Goal: Task Accomplishment & Management: Manage account settings

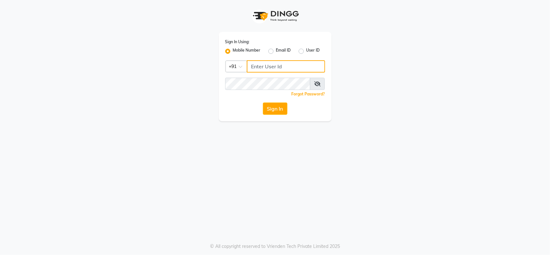
click at [264, 68] on input "Username" at bounding box center [286, 66] width 78 height 12
type input "9982351111"
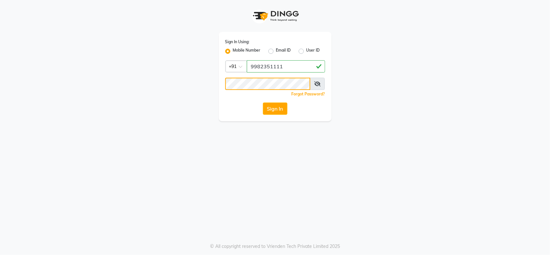
click at [263, 102] on button "Sign In" at bounding box center [275, 108] width 24 height 12
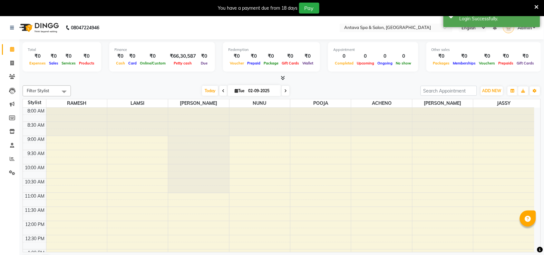
click at [537, 5] on icon at bounding box center [537, 7] width 4 height 6
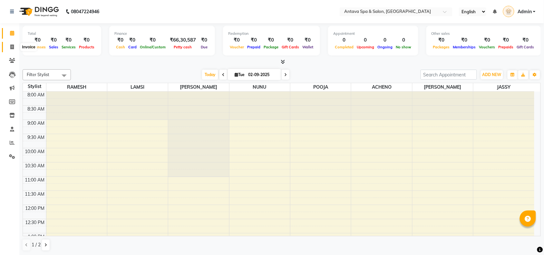
click at [11, 47] on icon at bounding box center [12, 46] width 4 height 5
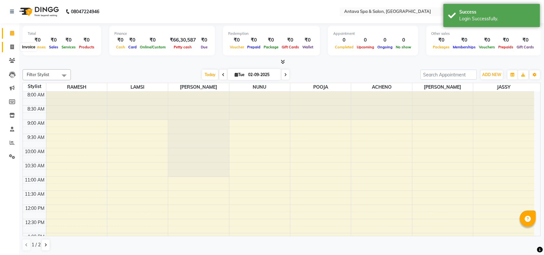
select select "service"
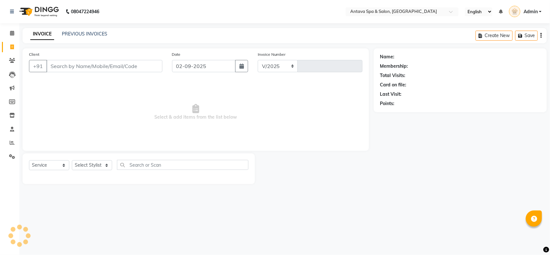
select select "5663"
type input "0839"
click at [62, 64] on input "Client" at bounding box center [104, 66] width 116 height 12
select select "package"
select select "41525"
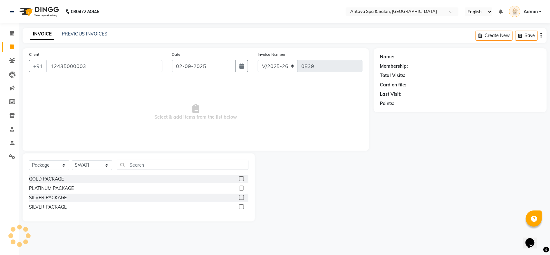
type input "12435000003"
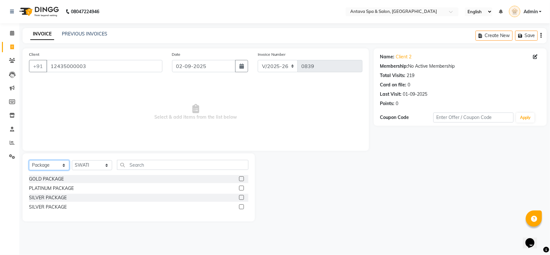
click at [44, 166] on select "Select Service Product Membership Package Voucher Prepaid Gift Card" at bounding box center [49, 165] width 40 height 10
select select "service"
click at [29, 160] on select "Select Service Product Membership Package Voucher Prepaid Gift Card" at bounding box center [49, 165] width 40 height 10
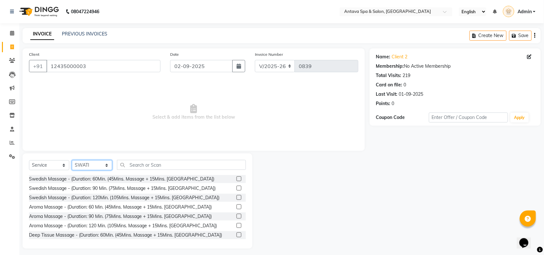
click at [79, 165] on select "Select Stylist ACHENO JASSY KAMAL KIM LAMSI NUNU POOJA RAMESH REBICA SHAAN SWATI" at bounding box center [92, 165] width 40 height 10
select select "87590"
click at [72, 160] on select "Select Stylist ACHENO JASSY KAMAL KIM LAMSI NUNU POOJA RAMESH REBICA SHAAN SWATI" at bounding box center [92, 165] width 40 height 10
click at [207, 166] on input "text" at bounding box center [181, 165] width 129 height 10
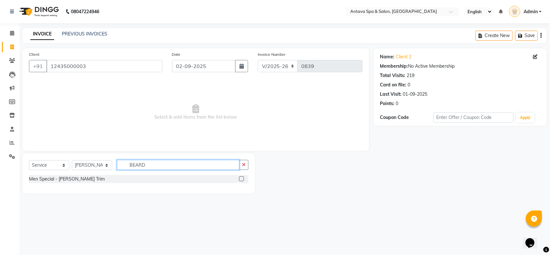
type input "BEARD"
click at [242, 180] on label at bounding box center [241, 178] width 5 height 5
click at [242, 180] on input "checkbox" at bounding box center [241, 179] width 4 height 4
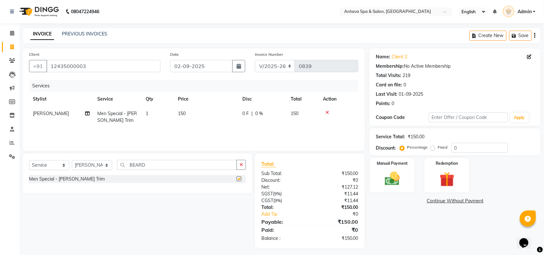
checkbox input "false"
click at [77, 166] on select "Select Stylist ACHENO JASSY KAMAL KIM LAMSI NUNU POOJA RAMESH REBICA SHAAN SWATI" at bounding box center [92, 165] width 40 height 10
click at [72, 160] on select "Select Stylist ACHENO JASSY KAMAL KIM LAMSI NUNU POOJA RAMESH REBICA SHAAN SWATI" at bounding box center [92, 165] width 40 height 10
click at [242, 164] on icon "button" at bounding box center [241, 164] width 4 height 5
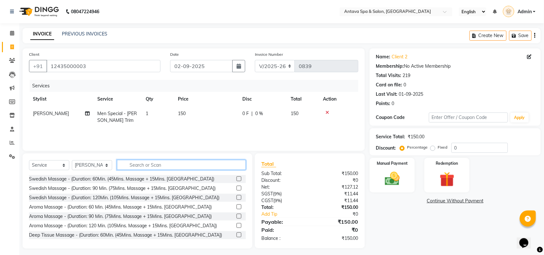
click at [212, 164] on input "text" at bounding box center [181, 165] width 129 height 10
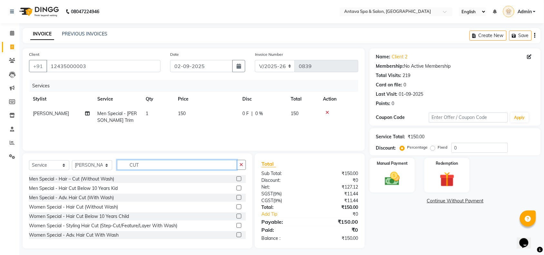
type input "CUT"
click at [236, 179] on label at bounding box center [238, 178] width 5 height 5
click at [236, 179] on input "checkbox" at bounding box center [238, 179] width 4 height 4
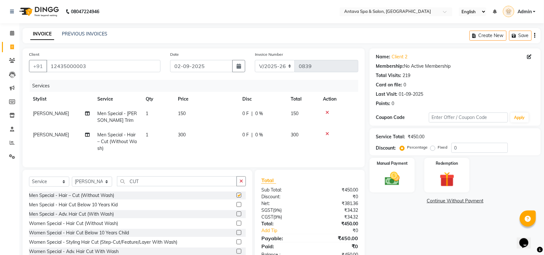
checkbox input "false"
click at [403, 176] on img at bounding box center [392, 179] width 25 height 18
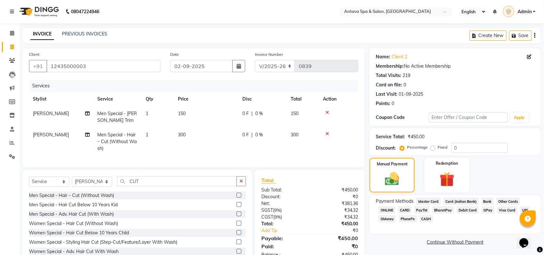
click at [427, 217] on span "CASH" at bounding box center [427, 218] width 14 height 7
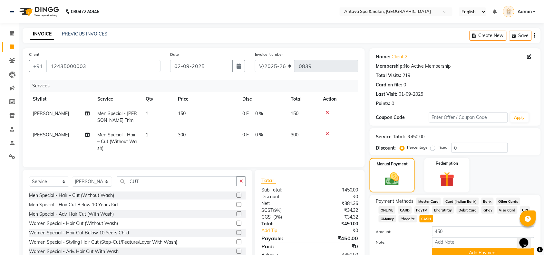
scroll to position [28, 0]
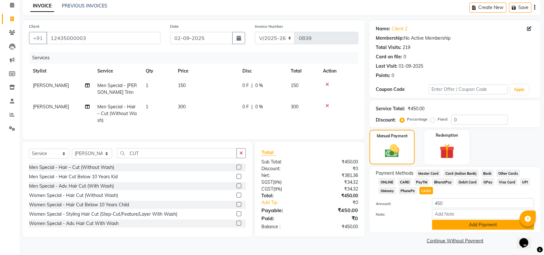
click at [464, 225] on button "Add Payment" at bounding box center [483, 225] width 102 height 10
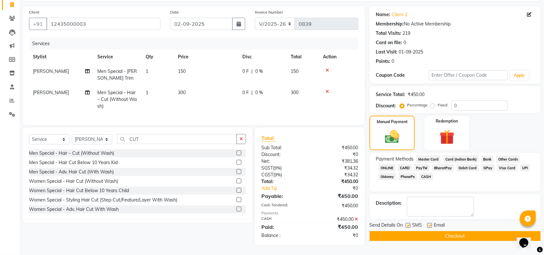
scroll to position [48, 0]
click at [406, 223] on label at bounding box center [408, 225] width 5 height 5
click at [406, 224] on input "checkbox" at bounding box center [408, 226] width 4 height 4
checkbox input "false"
drag, startPoint x: 430, startPoint y: 219, endPoint x: 434, endPoint y: 236, distance: 16.8
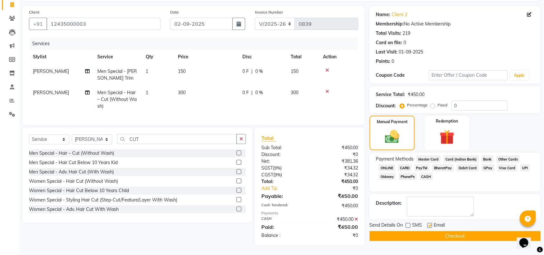
click at [430, 223] on label at bounding box center [429, 225] width 5 height 5
click at [430, 224] on input "checkbox" at bounding box center [429, 226] width 4 height 4
checkbox input "false"
click at [434, 233] on button "Checkout" at bounding box center [455, 236] width 171 height 10
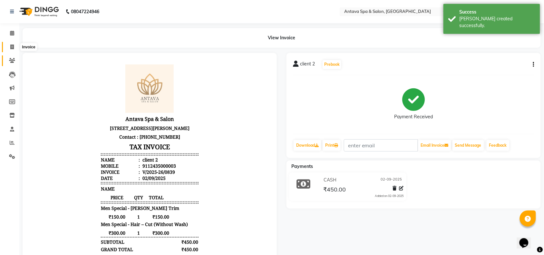
drag, startPoint x: 11, startPoint y: 46, endPoint x: 12, endPoint y: 61, distance: 14.6
click at [11, 46] on icon at bounding box center [12, 46] width 4 height 5
select select "service"
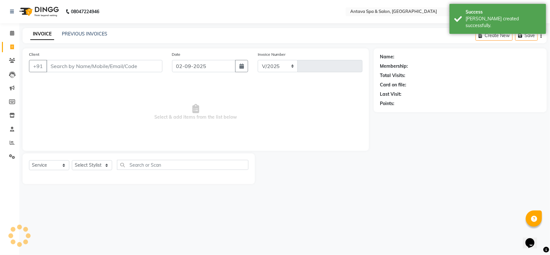
select select "5663"
type input "0840"
click at [57, 66] on input "Client" at bounding box center [104, 66] width 116 height 12
select select "package"
select select "41525"
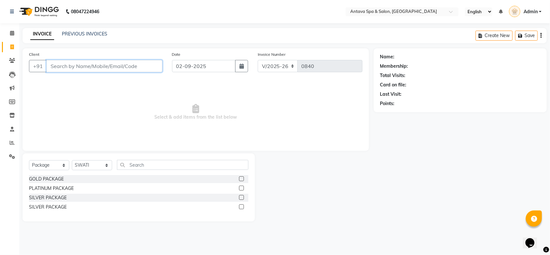
click at [70, 66] on input "Client" at bounding box center [104, 66] width 116 height 12
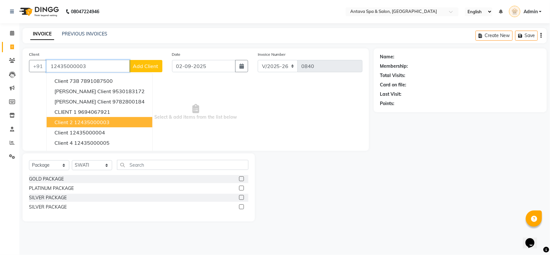
type input "12435000003"
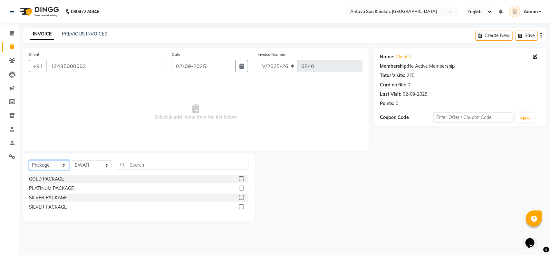
click at [41, 166] on select "Select Service Product Membership Package Voucher Prepaid Gift Card" at bounding box center [49, 165] width 40 height 10
select select "service"
click at [29, 160] on select "Select Service Product Membership Package Voucher Prepaid Gift Card" at bounding box center [49, 165] width 40 height 10
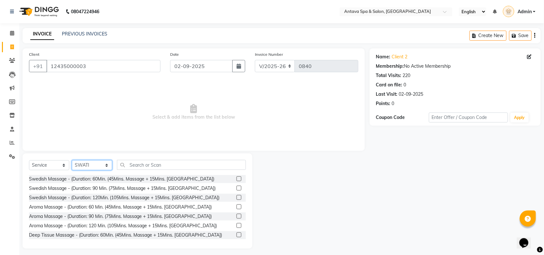
click at [96, 163] on select "Select Stylist ACHENO JASSY KAMAL KIM LAMSI NUNU POOJA RAMESH REBICA SHAAN SWATI" at bounding box center [92, 165] width 40 height 10
select select "38647"
click at [72, 160] on select "Select Stylist ACHENO JASSY KAMAL KIM LAMSI NUNU POOJA RAMESH REBICA SHAAN SWATI" at bounding box center [92, 165] width 40 height 10
click at [236, 188] on label at bounding box center [238, 188] width 5 height 5
click at [236, 188] on input "checkbox" at bounding box center [238, 188] width 4 height 4
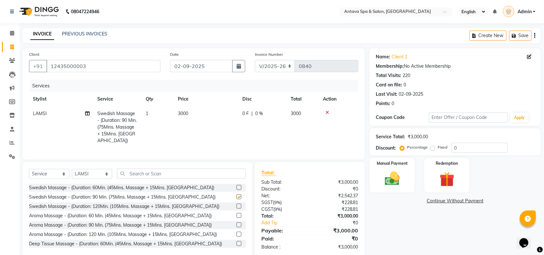
checkbox input "false"
click at [81, 177] on select "Select Stylist ACHENO JASSY KAMAL KIM LAMSI NUNU POOJA RAMESH REBICA SHAAN SWATI" at bounding box center [92, 174] width 40 height 10
select select "38645"
click at [72, 169] on select "Select Stylist ACHENO [PERSON_NAME] NUNU POOJA [PERSON_NAME]" at bounding box center [92, 174] width 40 height 10
click at [173, 173] on input "text" at bounding box center [181, 174] width 129 height 10
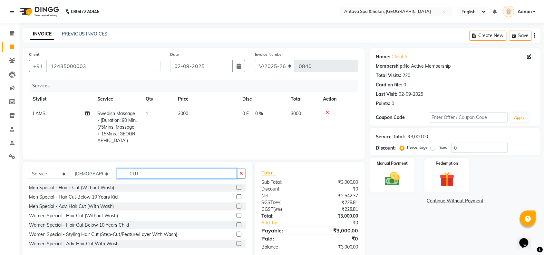
type input "CUT"
click at [236, 187] on label at bounding box center [238, 187] width 5 height 5
click at [236, 187] on input "checkbox" at bounding box center [238, 188] width 4 height 4
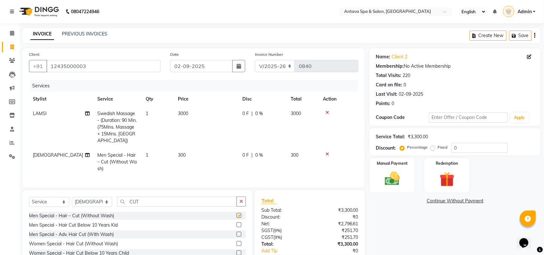
checkbox input "false"
click at [184, 152] on span "300" at bounding box center [182, 155] width 8 height 6
select select "38645"
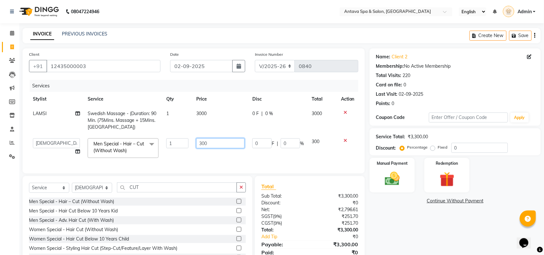
click at [200, 143] on input "300" at bounding box center [220, 143] width 48 height 10
type input "200"
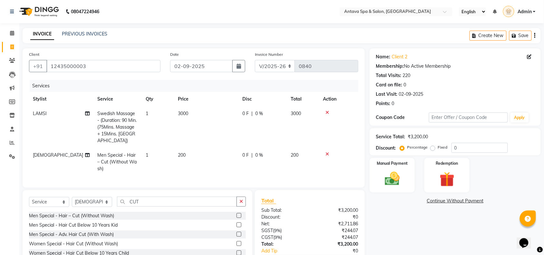
click at [416, 204] on link "Continue Without Payment" at bounding box center [455, 201] width 169 height 7
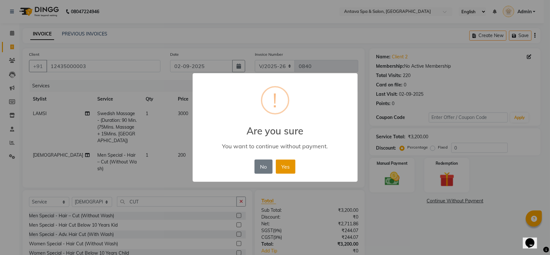
click at [280, 166] on button "Yes" at bounding box center [286, 166] width 20 height 14
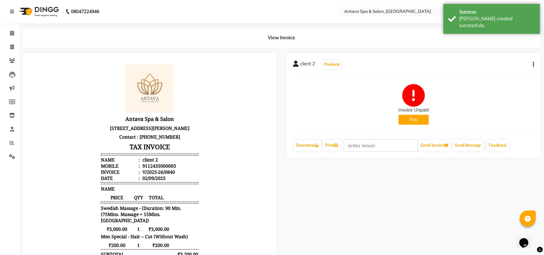
click at [534, 63] on div "client 2 Prebook Invoice Unpaid Pay Download Print Email Invoice Send Message F…" at bounding box center [413, 105] width 254 height 105
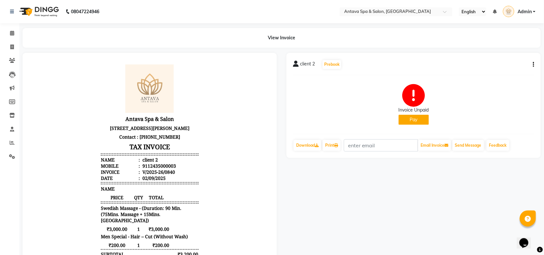
click at [533, 64] on icon "button" at bounding box center [533, 64] width 1 height 0
click at [497, 73] on div "Edit Invoice" at bounding box center [501, 73] width 44 height 8
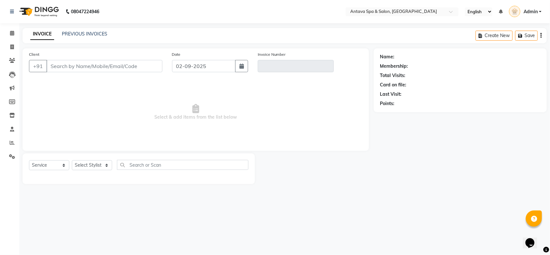
select select "package"
select select "41525"
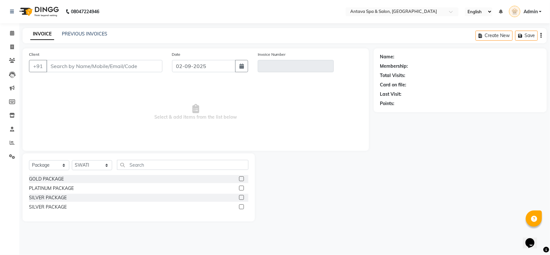
type input "12435000003"
type input "V/2025-26/0840"
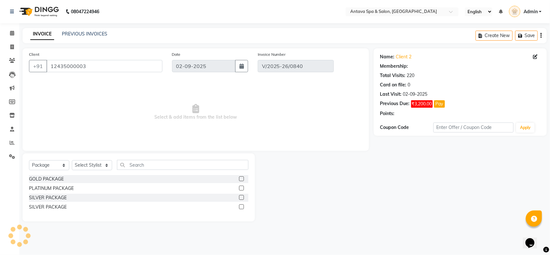
select select "select"
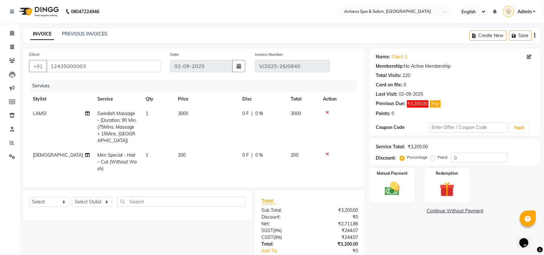
scroll to position [39, 0]
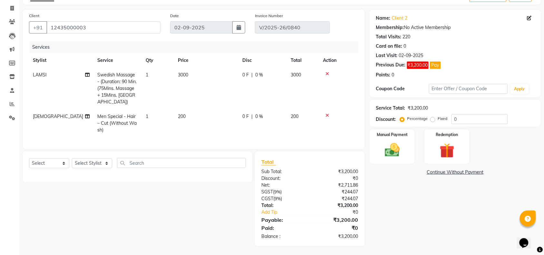
click at [449, 208] on div "Name: Client 2 Membership: No Active Membership Total Visits: 220 Card on file:…" at bounding box center [458, 128] width 176 height 236
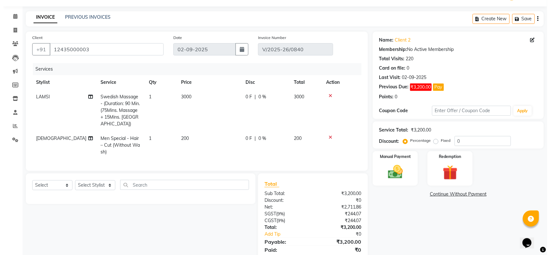
scroll to position [0, 0]
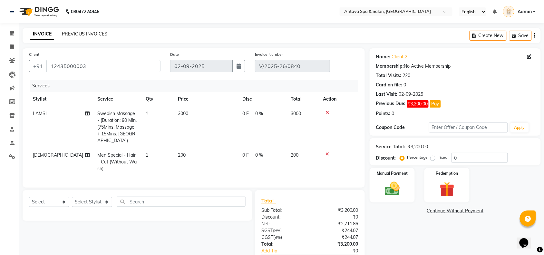
click at [75, 34] on link "PREVIOUS INVOICES" at bounding box center [84, 34] width 45 height 6
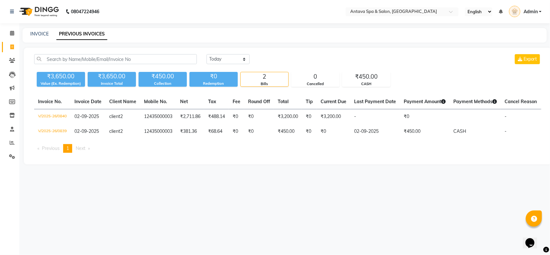
click at [217, 184] on div "08047224946 Select Location × Antava Spa & Salon, Surya Colony English ENGLISH …" at bounding box center [275, 127] width 550 height 255
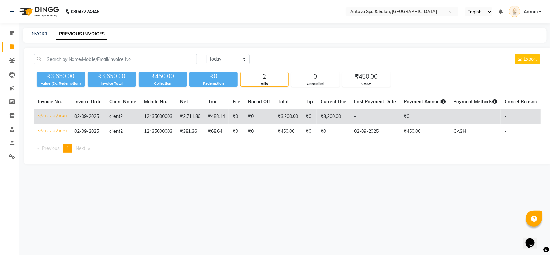
click at [493, 118] on td at bounding box center [474, 116] width 51 height 15
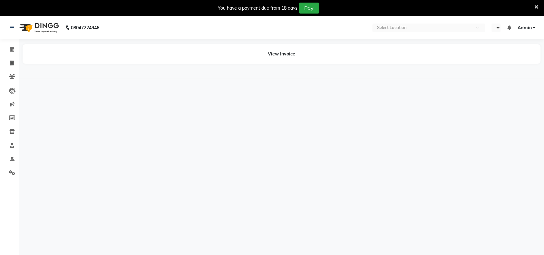
select select "en"
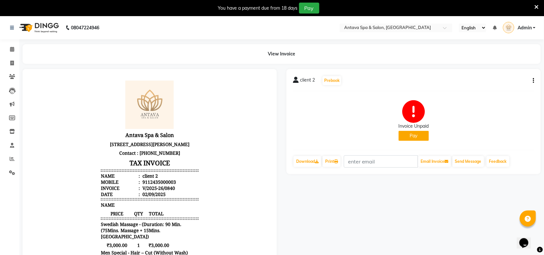
click at [534, 81] on icon "button" at bounding box center [533, 81] width 1 height 0
click at [503, 66] on div "Cancel Invoice" at bounding box center [501, 65] width 44 height 8
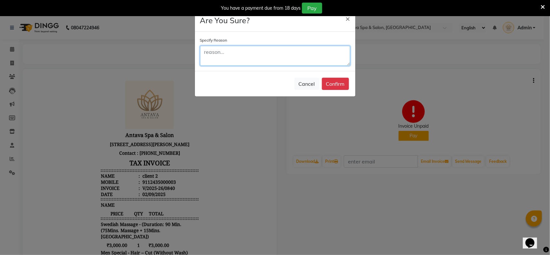
click at [282, 55] on textarea at bounding box center [275, 56] width 150 height 20
type textarea "MISTAKE"
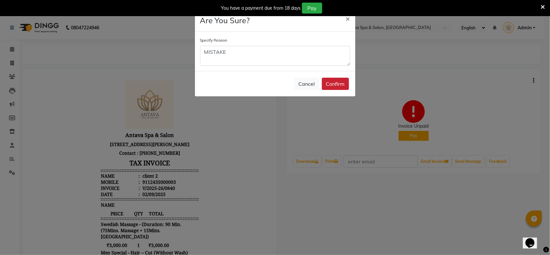
click at [341, 80] on button "Confirm" at bounding box center [335, 84] width 27 height 12
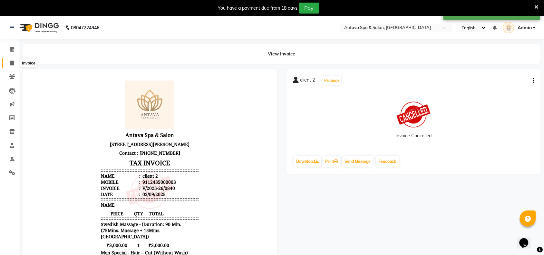
click at [13, 62] on icon at bounding box center [12, 63] width 4 height 5
select select "service"
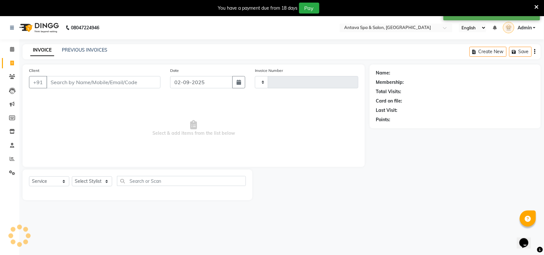
type input "0841"
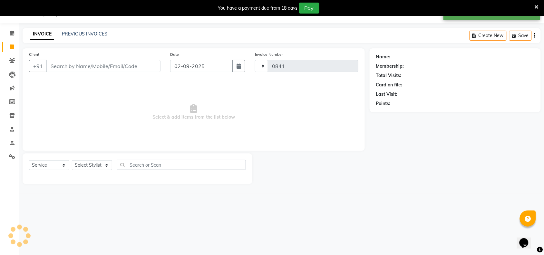
select select "5663"
click at [85, 34] on link "PREVIOUS INVOICES" at bounding box center [84, 34] width 45 height 6
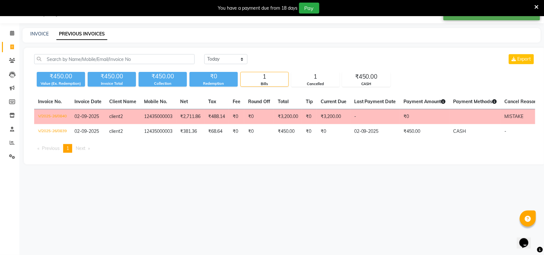
click at [242, 164] on div "Today Yesterday Custom Range Export ₹450.00 Value (Ex. Redemption) ₹450.00 Invo…" at bounding box center [285, 106] width 522 height 117
click at [147, 186] on div "08047224946 Select Location × Antava Spa & Salon, Surya Colony English ENGLISH …" at bounding box center [272, 127] width 544 height 255
click at [32, 33] on link "INVOICE" at bounding box center [39, 34] width 18 height 6
select select "service"
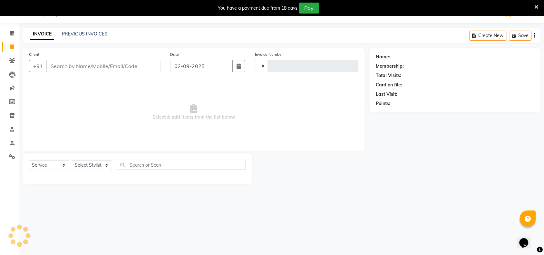
type input "0841"
select select "5663"
click at [62, 69] on input "Client" at bounding box center [103, 66] width 114 height 12
select select "package"
select select "41525"
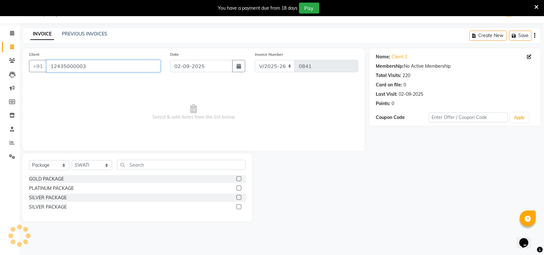
click at [83, 68] on input "12435000003" at bounding box center [103, 66] width 114 height 12
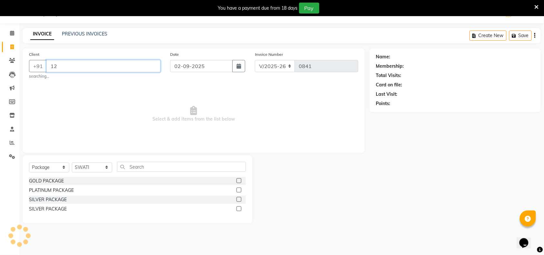
type input "1"
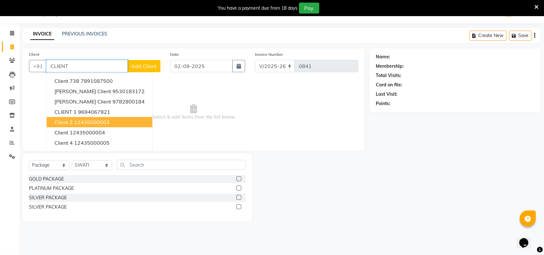
type input "12435000003"
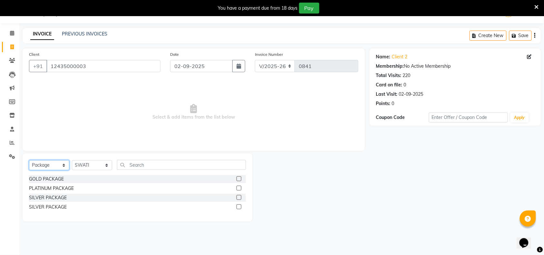
click at [36, 163] on select "Select Service Product Membership Package Voucher Prepaid Gift Card" at bounding box center [49, 165] width 40 height 10
select select "service"
click at [29, 160] on select "Select Service Product Membership Package Voucher Prepaid Gift Card" at bounding box center [49, 165] width 40 height 10
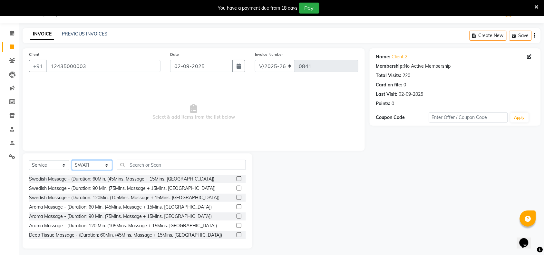
click at [76, 166] on select "Select Stylist ACHENO JASSY KAMAL KIM LAMSI NUNU POOJA RAMESH REBICA SHAAN SWATI" at bounding box center [92, 165] width 40 height 10
select select "38647"
click at [72, 160] on select "Select Stylist ACHENO JASSY KAMAL KIM LAMSI NUNU POOJA RAMESH REBICA SHAAN SWATI" at bounding box center [92, 165] width 40 height 10
click at [236, 188] on label at bounding box center [238, 188] width 5 height 5
click at [236, 188] on input "checkbox" at bounding box center [238, 188] width 4 height 4
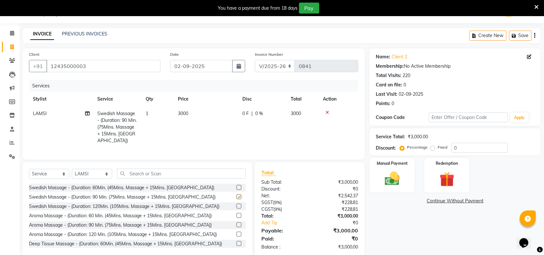
checkbox input "false"
click at [88, 171] on select "Select Stylist ACHENO [PERSON_NAME] NUNU POOJA [PERSON_NAME]" at bounding box center [92, 174] width 40 height 10
select select "38645"
click at [72, 169] on select "Select Stylist ACHENO [PERSON_NAME] NUNU POOJA [PERSON_NAME]" at bounding box center [92, 174] width 40 height 10
click at [174, 175] on input "text" at bounding box center [181, 174] width 129 height 10
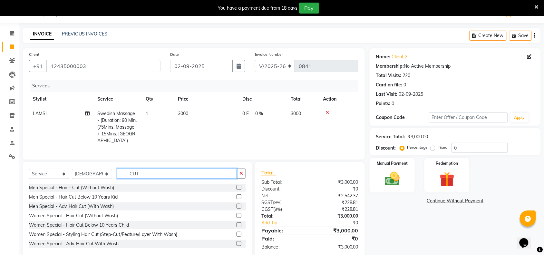
type input "CUT"
click at [236, 185] on label at bounding box center [238, 187] width 5 height 5
click at [236, 186] on input "checkbox" at bounding box center [238, 188] width 4 height 4
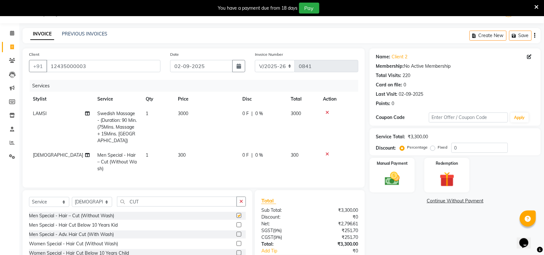
checkbox input "false"
click at [190, 148] on td "300" at bounding box center [206, 162] width 64 height 28
select select "38645"
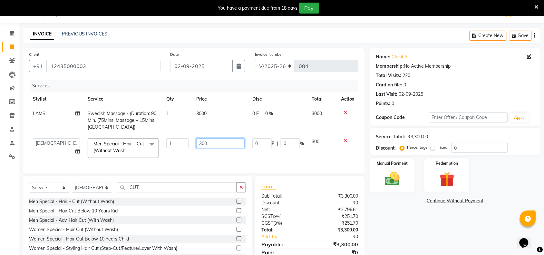
drag, startPoint x: 200, startPoint y: 143, endPoint x: 226, endPoint y: 139, distance: 26.1
click at [201, 143] on input "300" at bounding box center [220, 143] width 48 height 10
type input "200"
click at [421, 227] on div "Name: Client 2 Membership: No Active Membership Total Visits: 220 Card on file:…" at bounding box center [458, 159] width 176 height 223
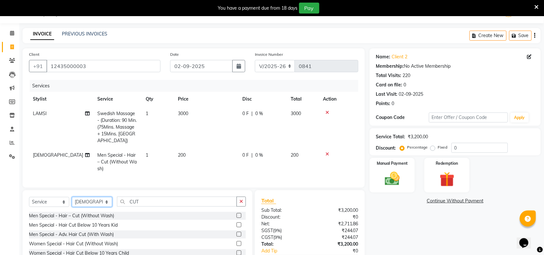
click at [79, 204] on select "Select Stylist ACHENO [PERSON_NAME] NUNU POOJA [PERSON_NAME]" at bounding box center [92, 202] width 40 height 10
select select "38647"
click at [72, 197] on select "Select Stylist ACHENO [PERSON_NAME] NUNU POOJA [PERSON_NAME]" at bounding box center [92, 202] width 40 height 10
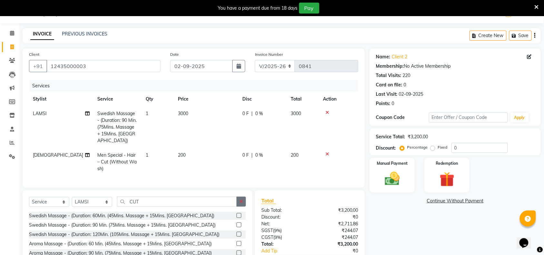
drag, startPoint x: 239, startPoint y: 200, endPoint x: 176, endPoint y: 204, distance: 63.3
click at [237, 200] on button "button" at bounding box center [240, 202] width 9 height 10
click at [176, 204] on input "text" at bounding box center [181, 202] width 129 height 10
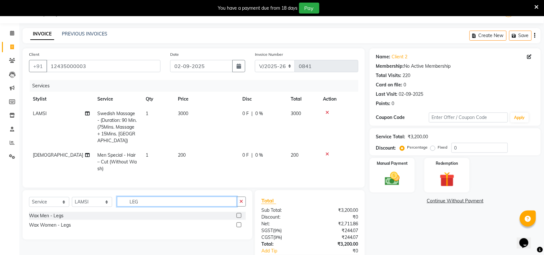
type input "LEG"
click at [238, 215] on label at bounding box center [238, 215] width 5 height 5
click at [238, 215] on input "checkbox" at bounding box center [238, 216] width 4 height 4
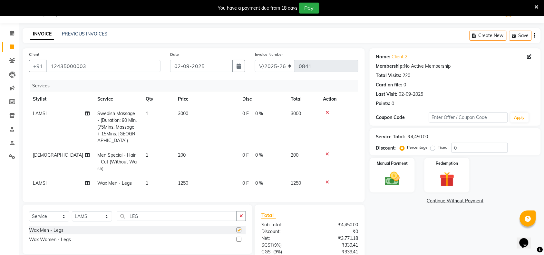
checkbox input "false"
click at [92, 216] on select "Select Stylist ACHENO [PERSON_NAME] NUNU POOJA [PERSON_NAME]" at bounding box center [92, 216] width 40 height 10
select select "38645"
click at [72, 211] on select "Select Stylist ACHENO [PERSON_NAME] NUNU POOJA [PERSON_NAME]" at bounding box center [92, 216] width 40 height 10
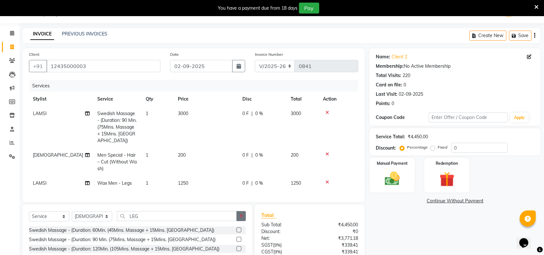
click at [243, 216] on icon "button" at bounding box center [241, 216] width 4 height 5
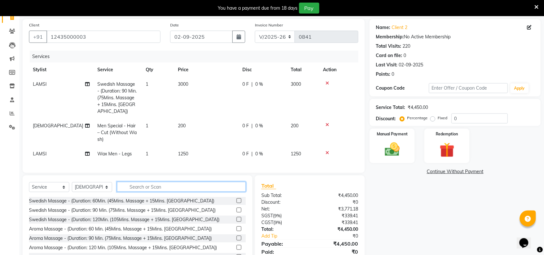
scroll to position [70, 0]
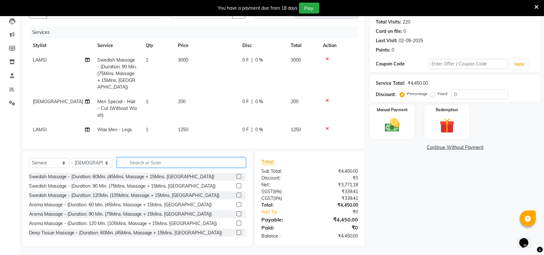
click at [157, 160] on input "text" at bounding box center [181, 163] width 129 height 10
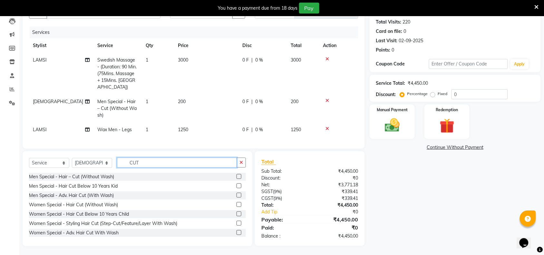
type input "CUT"
click at [236, 175] on label at bounding box center [238, 176] width 5 height 5
click at [236, 175] on input "checkbox" at bounding box center [238, 177] width 4 height 4
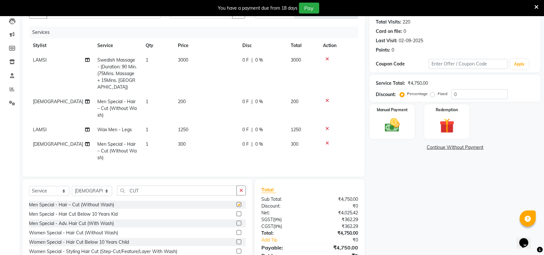
checkbox input "false"
click at [93, 189] on select "Select Stylist ACHENO [PERSON_NAME] NUNU POOJA [PERSON_NAME]" at bounding box center [92, 191] width 40 height 10
select select "87741"
click at [72, 186] on select "Select Stylist ACHENO [PERSON_NAME] NUNU POOJA [PERSON_NAME]" at bounding box center [92, 191] width 40 height 10
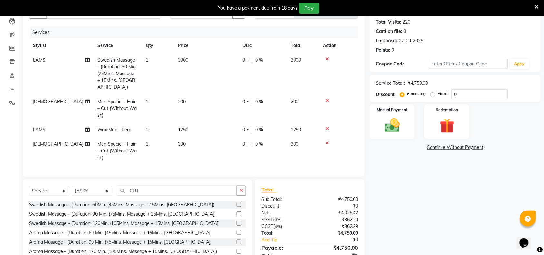
click at [236, 213] on label at bounding box center [238, 213] width 5 height 5
click at [236, 213] on input "checkbox" at bounding box center [238, 214] width 4 height 4
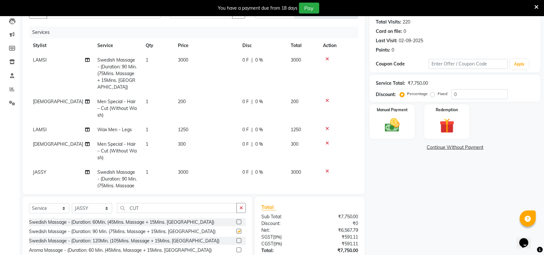
checkbox input "false"
click at [190, 165] on td "3000" at bounding box center [206, 186] width 64 height 42
select select "87741"
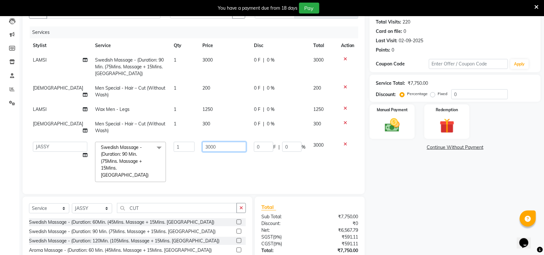
click at [205, 146] on input "3000" at bounding box center [224, 147] width 44 height 10
type input "3200"
click at [89, 205] on select "Select Stylist ACHENO [PERSON_NAME] NUNU POOJA [PERSON_NAME]" at bounding box center [92, 208] width 40 height 10
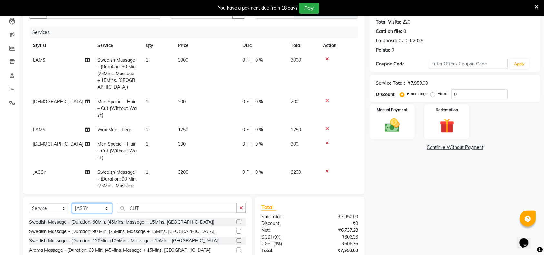
select select "41136"
click at [72, 203] on select "Select Stylist ACHENO [PERSON_NAME] NUNU POOJA [PERSON_NAME]" at bounding box center [92, 208] width 40 height 10
click at [236, 222] on label at bounding box center [238, 221] width 5 height 5
click at [236, 222] on input "checkbox" at bounding box center [238, 222] width 4 height 4
checkbox input "false"
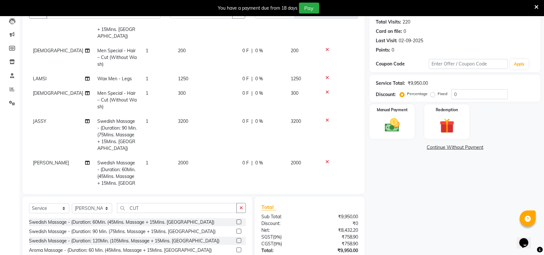
scroll to position [52, 0]
click at [181, 159] on span "2000" at bounding box center [183, 162] width 10 height 6
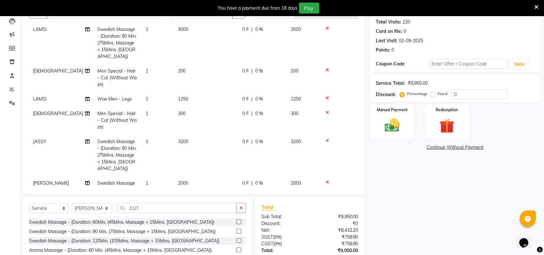
select select "41136"
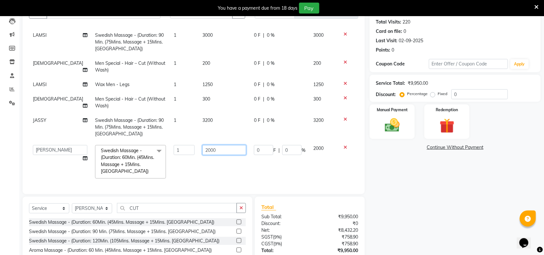
click at [207, 145] on input "2000" at bounding box center [224, 150] width 44 height 10
type input "2"
type input "1300"
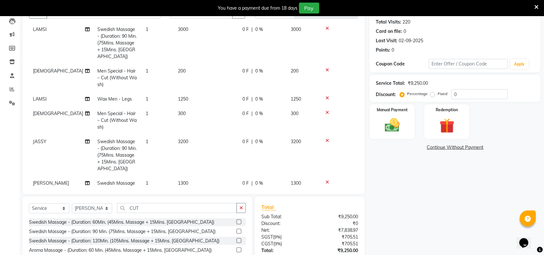
click at [424, 186] on div "Name: Client 2 Membership: No Active Membership Total Visits: 220 Card on file:…" at bounding box center [458, 143] width 176 height 297
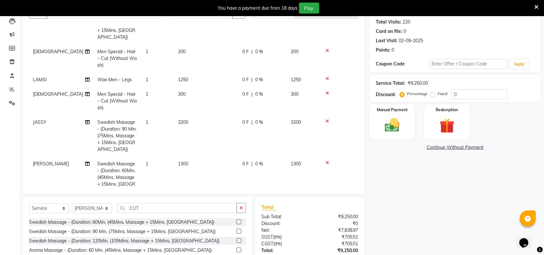
scroll to position [52, 0]
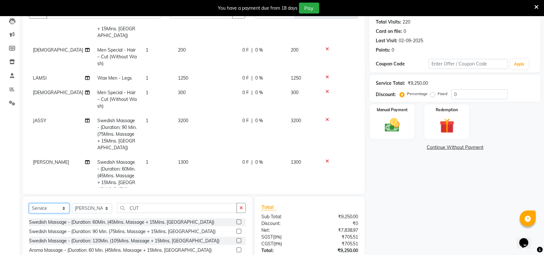
click at [44, 209] on select "Select Service Product Membership Package Voucher Prepaid Gift Card" at bounding box center [49, 208] width 40 height 10
select select "product"
click at [29, 203] on select "Select Service Product Membership Package Voucher Prepaid Gift Card" at bounding box center [49, 208] width 40 height 10
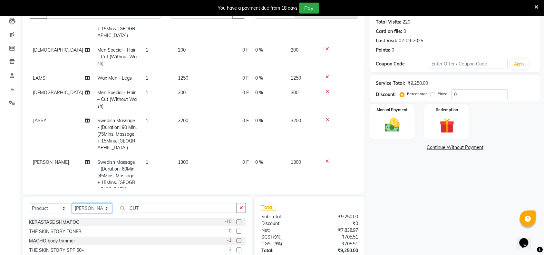
click at [94, 207] on select "Select Stylist ACHENO [PERSON_NAME] NUNU POOJA [PERSON_NAME]" at bounding box center [92, 208] width 40 height 10
select select "66087"
click at [72, 203] on select "Select Stylist ACHENO [PERSON_NAME] NUNU POOJA [PERSON_NAME]" at bounding box center [92, 208] width 40 height 10
click at [238, 205] on button "button" at bounding box center [240, 208] width 9 height 10
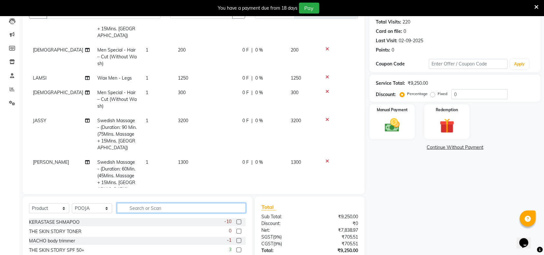
click at [185, 205] on input "text" at bounding box center [181, 208] width 129 height 10
type input "FACE"
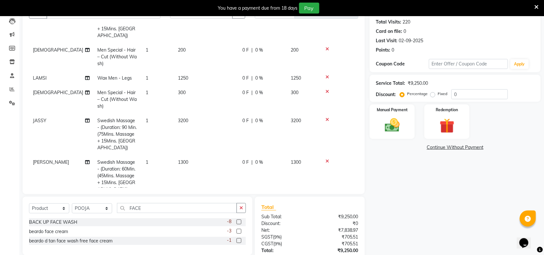
click at [239, 221] on label at bounding box center [238, 221] width 5 height 5
click at [239, 221] on input "checkbox" at bounding box center [238, 222] width 4 height 4
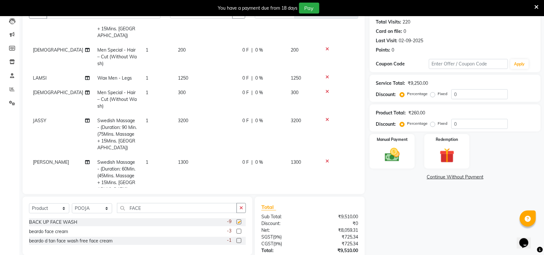
checkbox input "false"
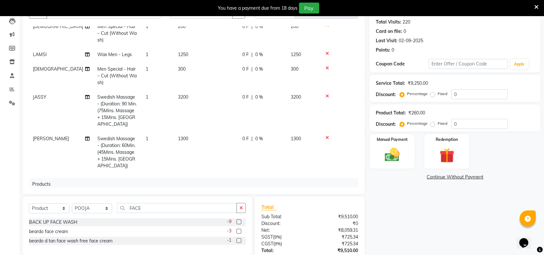
scroll to position [97, 0]
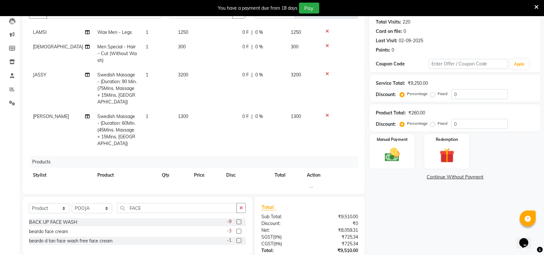
click at [200, 187] on span "260" at bounding box center [198, 190] width 8 height 6
select select "66087"
click at [213, 186] on input "260" at bounding box center [206, 191] width 24 height 10
type input "2"
type input "900"
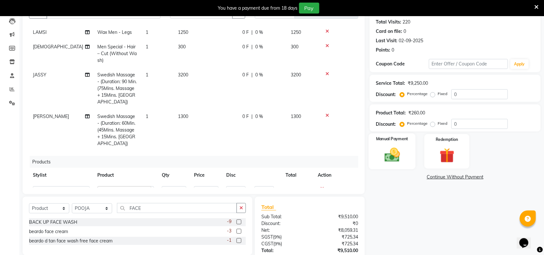
click at [400, 164] on div "Manual Payment" at bounding box center [392, 151] width 47 height 36
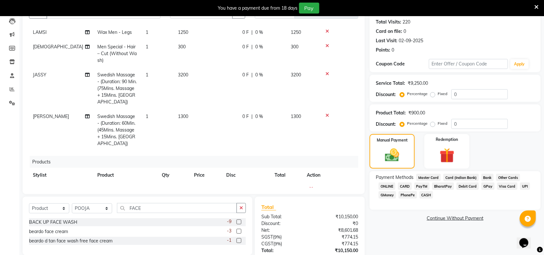
click at [389, 186] on span "ONLINE" at bounding box center [387, 185] width 17 height 7
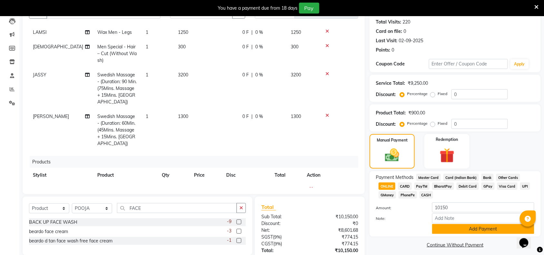
click at [455, 225] on button "Add Payment" at bounding box center [483, 229] width 102 height 10
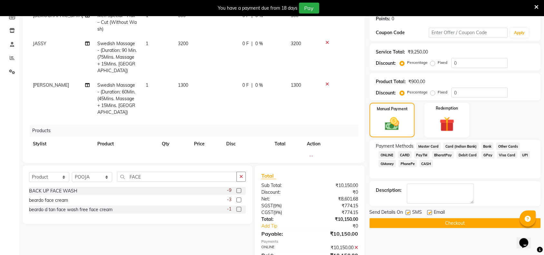
scroll to position [129, 0]
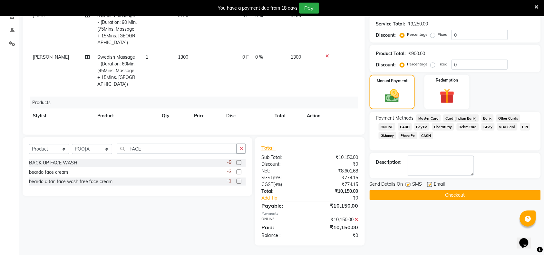
click at [410, 184] on label at bounding box center [408, 184] width 5 height 5
click at [410, 184] on input "checkbox" at bounding box center [408, 185] width 4 height 4
checkbox input "false"
click at [430, 185] on label at bounding box center [429, 184] width 5 height 5
click at [430, 185] on input "checkbox" at bounding box center [429, 185] width 4 height 4
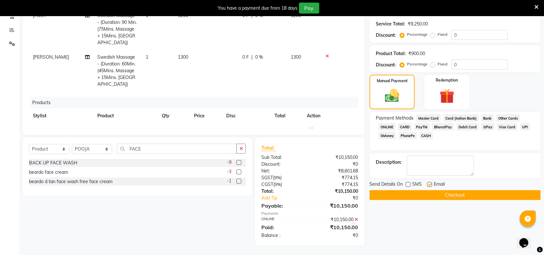
checkbox input "false"
click at [430, 196] on button "Checkout" at bounding box center [455, 195] width 171 height 10
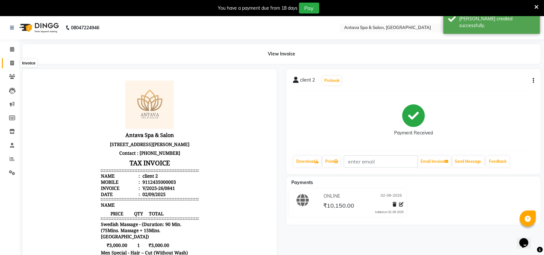
click at [12, 62] on icon at bounding box center [12, 63] width 4 height 5
select select "service"
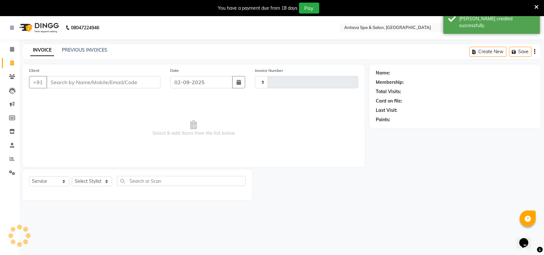
scroll to position [16, 0]
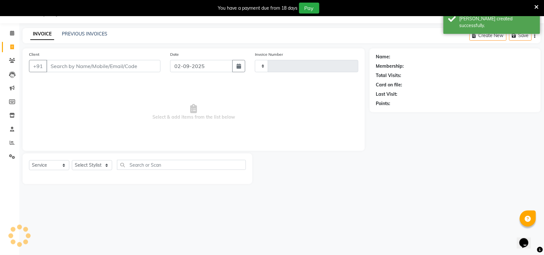
click at [106, 66] on input "Client" at bounding box center [103, 66] width 114 height 12
type input "0842"
select select "5663"
select select "package"
select select "41525"
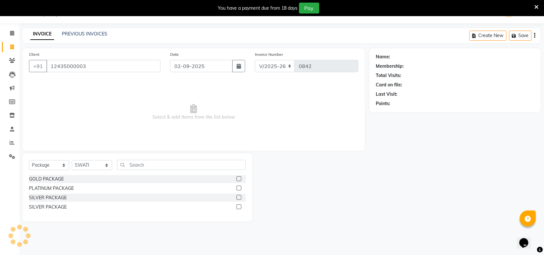
type input "12435000003"
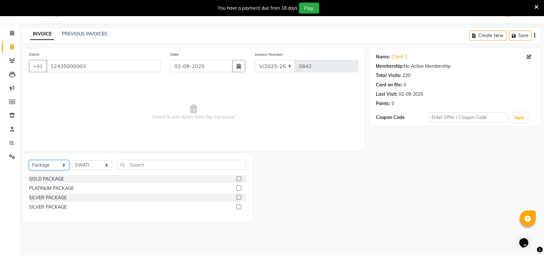
click at [47, 165] on select "Select Service Product Membership Package Voucher Prepaid Gift Card" at bounding box center [49, 165] width 40 height 10
select select "service"
click at [29, 160] on select "Select Service Product Membership Package Voucher Prepaid Gift Card" at bounding box center [49, 165] width 40 height 10
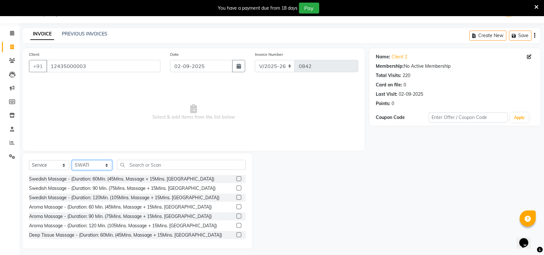
click at [76, 165] on select "Select Stylist ACHENO [PERSON_NAME] NUNU POOJA [PERSON_NAME]" at bounding box center [92, 165] width 40 height 10
select select "38645"
click at [72, 160] on select "Select Stylist ACHENO [PERSON_NAME] NUNU POOJA [PERSON_NAME]" at bounding box center [92, 165] width 40 height 10
click at [148, 168] on input "text" at bounding box center [181, 165] width 129 height 10
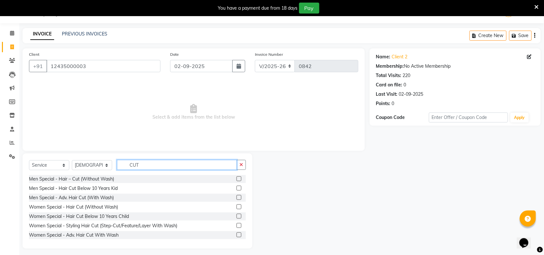
type input "CUT"
click at [236, 179] on label at bounding box center [238, 178] width 5 height 5
click at [236, 179] on input "checkbox" at bounding box center [238, 179] width 4 height 4
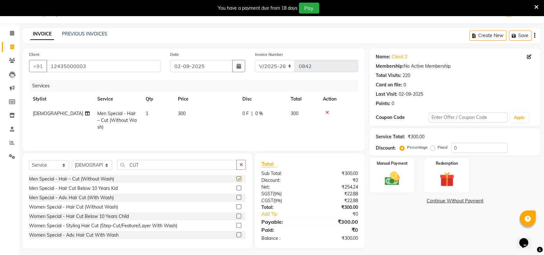
checkbox input "false"
click at [200, 110] on td "300" at bounding box center [206, 120] width 64 height 28
select select "38645"
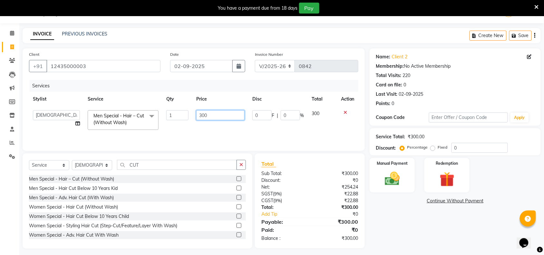
click at [219, 117] on input "300" at bounding box center [220, 115] width 48 height 10
type input "3"
type input "550"
click at [407, 231] on div "Name: Client 2 Membership: No Active Membership Total Visits: 220 Card on file:…" at bounding box center [458, 148] width 176 height 200
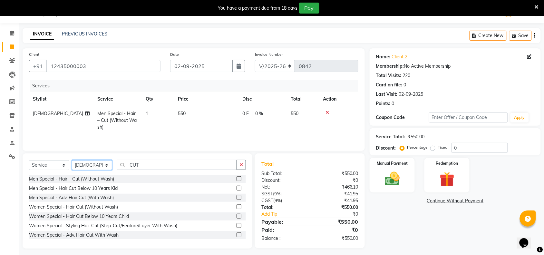
click at [97, 165] on select "Select Stylist ACHENO [PERSON_NAME] NUNU POOJA [PERSON_NAME]" at bounding box center [92, 165] width 40 height 10
select select "87741"
click at [72, 161] on select "Select Stylist ACHENO [PERSON_NAME] NUNU POOJA [PERSON_NAME]" at bounding box center [92, 165] width 40 height 10
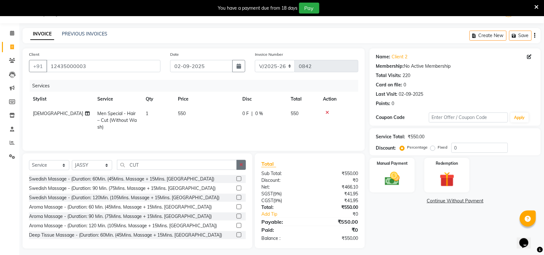
click at [241, 166] on icon "button" at bounding box center [241, 164] width 4 height 5
click at [202, 166] on input "text" at bounding box center [181, 165] width 129 height 10
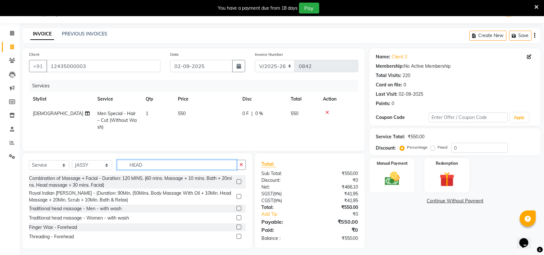
type input "HEAD"
click at [236, 209] on label at bounding box center [238, 208] width 5 height 5
click at [236, 209] on input "checkbox" at bounding box center [238, 209] width 4 height 4
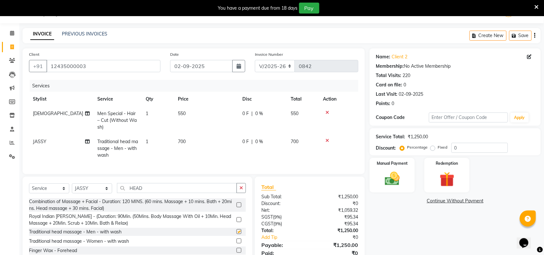
checkbox input "false"
click at [188, 140] on td "700" at bounding box center [206, 148] width 64 height 28
select select "87741"
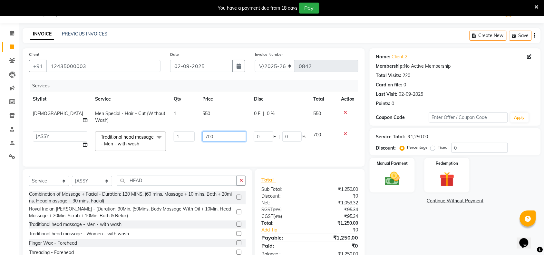
click at [217, 136] on input "700" at bounding box center [224, 136] width 44 height 10
type input "7"
type input "600"
click at [445, 239] on div "Name: Client 2 Membership: No Active Membership Total Visits: 220 Card on file:…" at bounding box center [458, 156] width 176 height 216
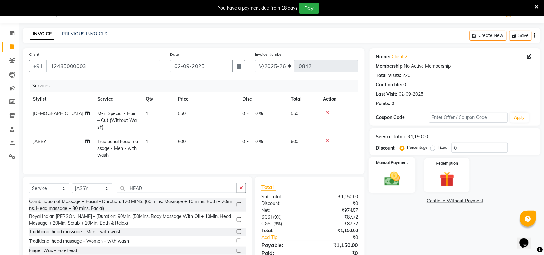
click at [400, 186] on img at bounding box center [392, 179] width 25 height 18
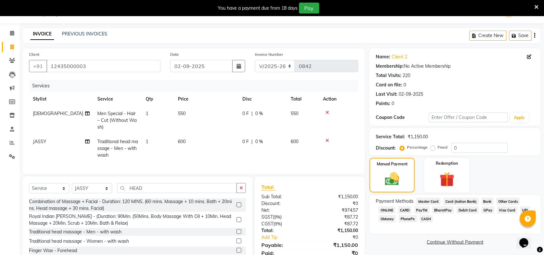
click at [405, 211] on span "CARD" at bounding box center [405, 209] width 14 height 7
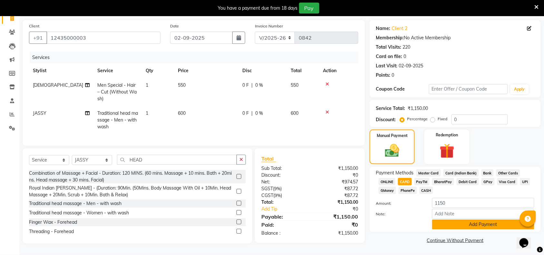
click at [481, 219] on button "Add Payment" at bounding box center [483, 224] width 102 height 10
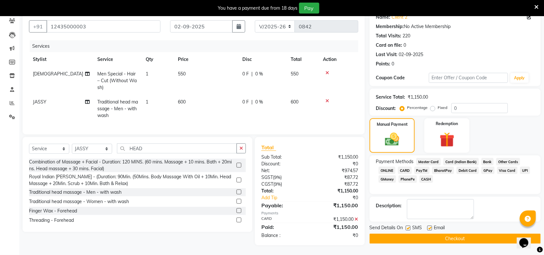
scroll to position [62, 0]
click at [408, 226] on label at bounding box center [408, 228] width 5 height 5
click at [408, 226] on input "checkbox" at bounding box center [408, 228] width 4 height 4
checkbox input "false"
click at [429, 226] on label at bounding box center [429, 228] width 5 height 5
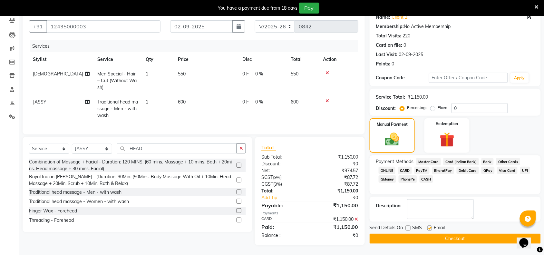
click at [429, 226] on input "checkbox" at bounding box center [429, 228] width 4 height 4
checkbox input "false"
click at [429, 234] on button "Checkout" at bounding box center [455, 239] width 171 height 10
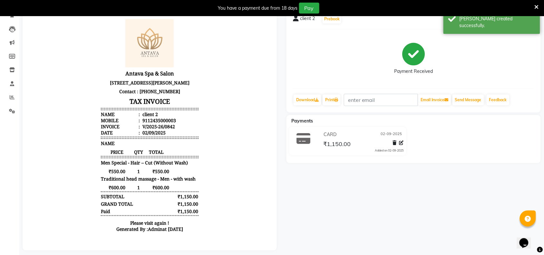
click at [536, 6] on icon at bounding box center [537, 7] width 4 height 6
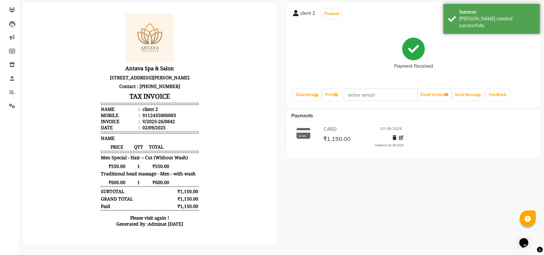
click at [439, 194] on div "client 2 Prebook Payment Received Download Print Email Invoice Send Message Fee…" at bounding box center [414, 123] width 264 height 243
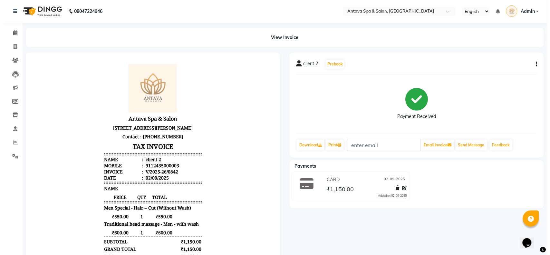
scroll to position [0, 0]
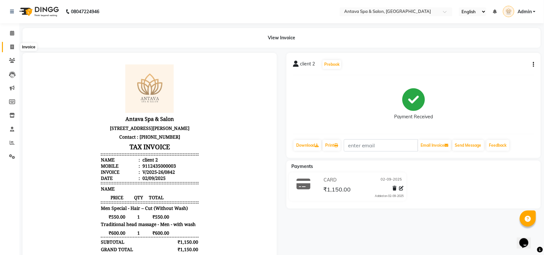
click at [8, 46] on span at bounding box center [11, 46] width 11 height 7
select select "service"
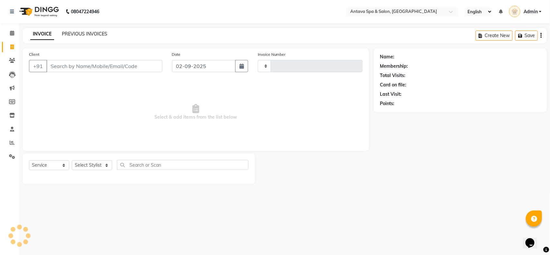
click at [81, 34] on link "PREVIOUS INVOICES" at bounding box center [84, 34] width 45 height 6
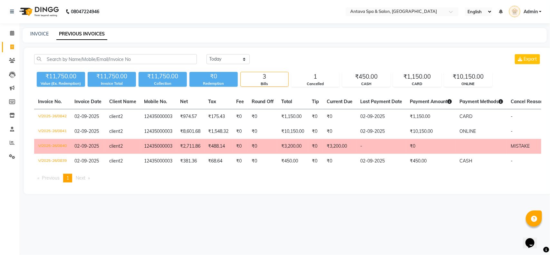
drag, startPoint x: 490, startPoint y: 150, endPoint x: 501, endPoint y: 150, distance: 10.6
click at [501, 150] on td at bounding box center [481, 146] width 51 height 15
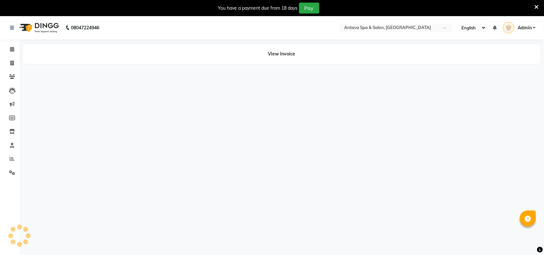
select select "en"
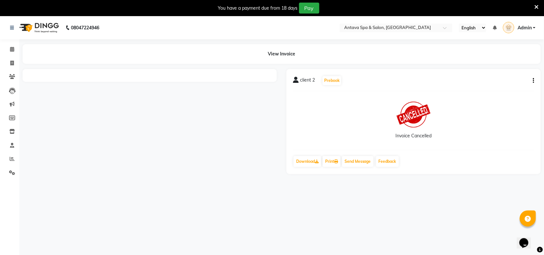
click at [535, 27] on link "Admin" at bounding box center [519, 28] width 33 height 11
click at [513, 113] on div "Invoice Cancelled" at bounding box center [413, 120] width 241 height 48
click at [533, 81] on icon "button" at bounding box center [533, 81] width 1 height 0
click at [503, 128] on div "Invoice Cancelled" at bounding box center [413, 120] width 241 height 48
click at [533, 81] on icon "button" at bounding box center [533, 81] width 1 height 0
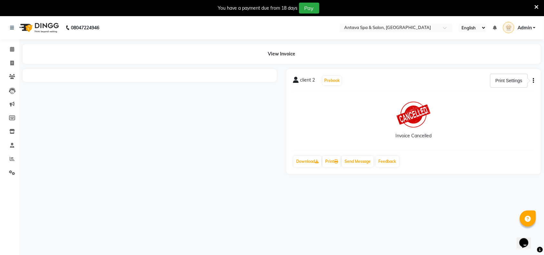
click at [513, 121] on div "Invoice Cancelled" at bounding box center [413, 120] width 241 height 48
click at [10, 61] on icon at bounding box center [12, 63] width 4 height 5
select select "service"
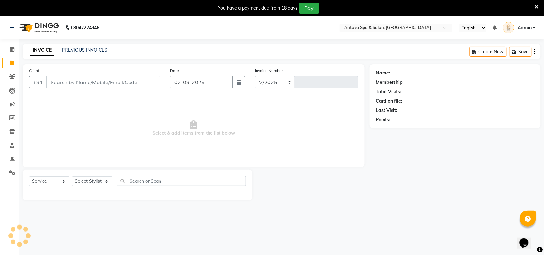
select select "5663"
type input "0843"
click at [79, 47] on link "PREVIOUS INVOICES" at bounding box center [84, 50] width 45 height 6
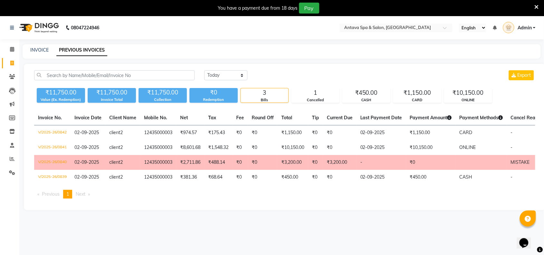
click at [535, 4] on icon at bounding box center [537, 7] width 4 height 6
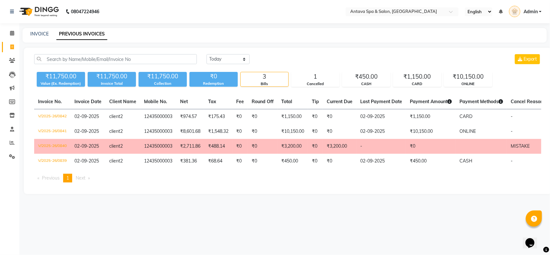
click at [362, 147] on td "-" at bounding box center [381, 146] width 50 height 15
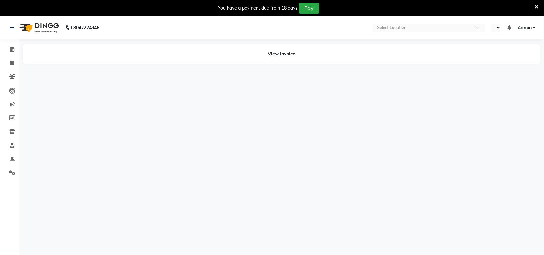
select select "en"
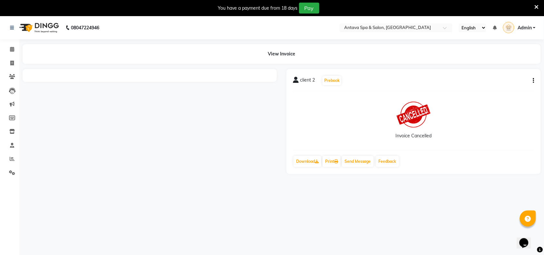
click at [532, 76] on div "client 2 Prebook" at bounding box center [413, 80] width 241 height 10
click at [534, 79] on div "client 2 Prebook Invoice Cancelled Download Print Send Message Feedback" at bounding box center [413, 121] width 254 height 105
click at [534, 80] on div "client 2 Prebook Invoice Cancelled Download Print Send Message Feedback" at bounding box center [413, 121] width 254 height 105
click at [533, 81] on icon "button" at bounding box center [533, 81] width 1 height 0
click at [513, 80] on div "Print Settings" at bounding box center [508, 81] width 29 height 8
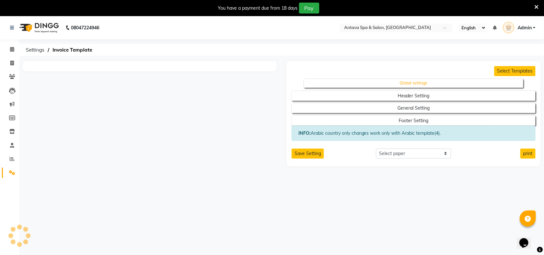
select select "thermal"
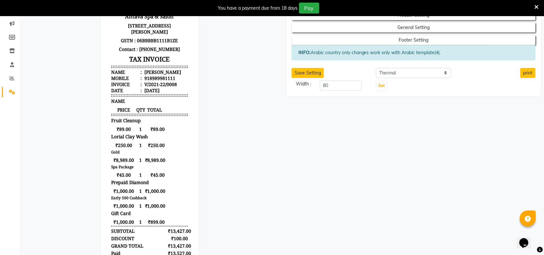
click at [393, 182] on div "Select Templates Global settings Header Setting General Setting Footer Setting …" at bounding box center [414, 138] width 264 height 317
click at [535, 5] on icon at bounding box center [537, 7] width 4 height 6
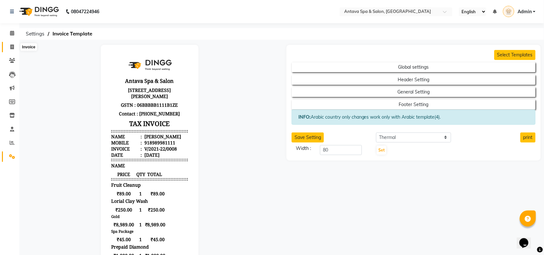
click at [10, 46] on icon at bounding box center [12, 46] width 4 height 5
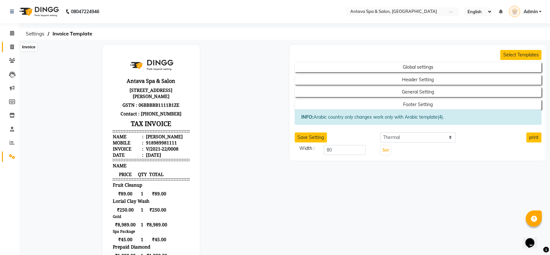
select select "service"
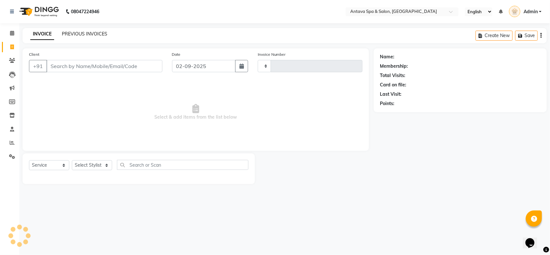
click at [92, 32] on link "PREVIOUS INVOICES" at bounding box center [84, 34] width 45 height 6
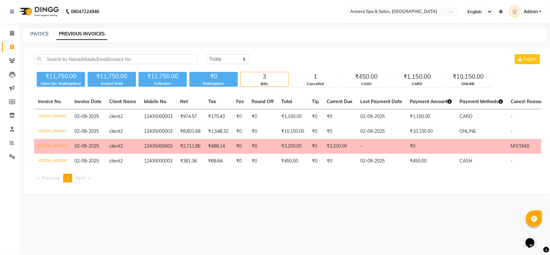
click at [474, 217] on div "08047224946 Select Location × Antava Spa & Salon, Surya Colony English ENGLISH …" at bounding box center [275, 127] width 550 height 255
click at [38, 33] on link "INVOICE" at bounding box center [39, 34] width 18 height 6
select select "service"
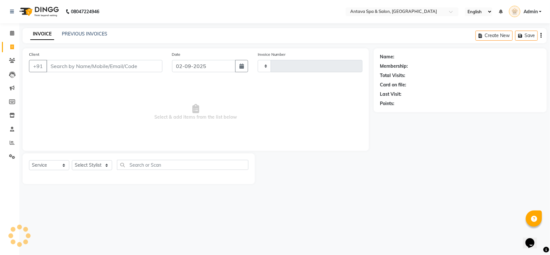
type input "0843"
select select "5663"
select select "package"
select select "41525"
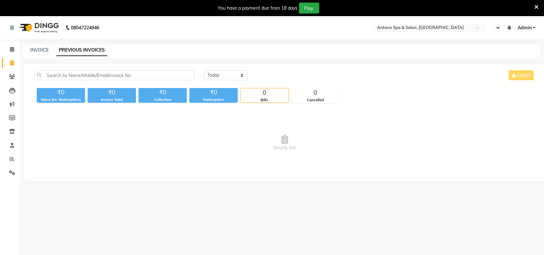
select select "en"
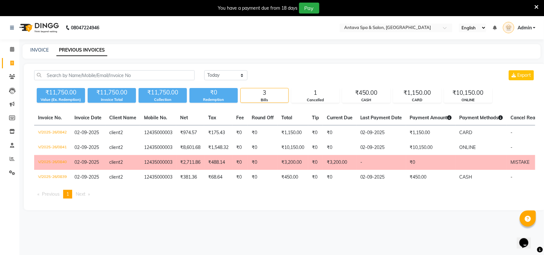
click at [329, 217] on main "INVOICE PREVIOUS INVOICES [DATE] [DATE] Custom Range Export ₹11,750.00 Value (E…" at bounding box center [281, 132] width 525 height 176
click at [36, 51] on link "INVOICE" at bounding box center [39, 50] width 18 height 6
select select "service"
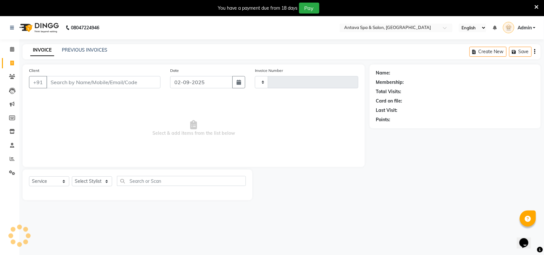
scroll to position [16, 0]
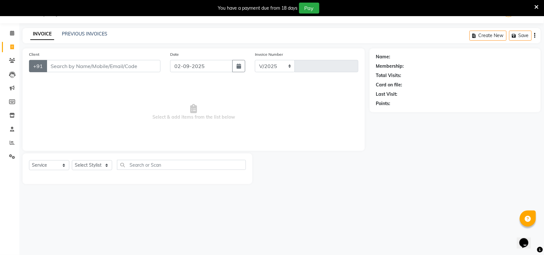
select select "5663"
type input "0843"
select select "package"
select select "41525"
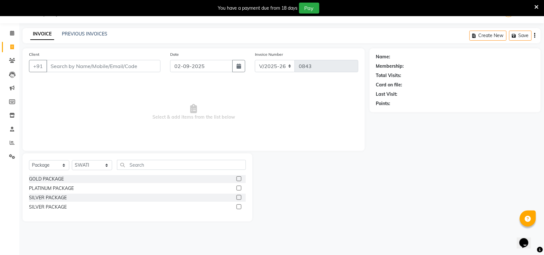
click at [535, 5] on icon at bounding box center [537, 7] width 4 height 6
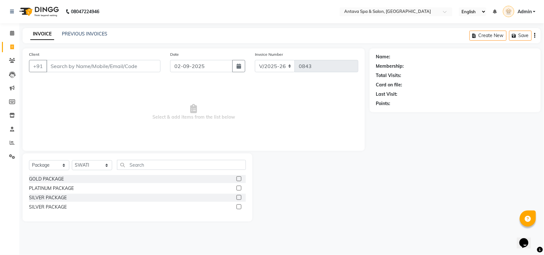
scroll to position [0, 0]
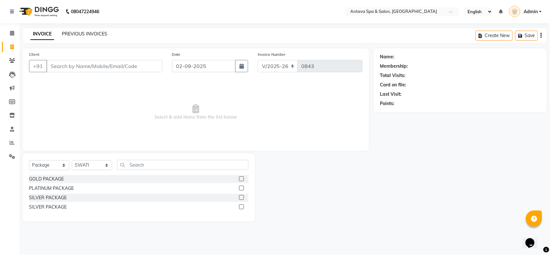
click at [83, 33] on link "PREVIOUS INVOICES" at bounding box center [84, 34] width 45 height 6
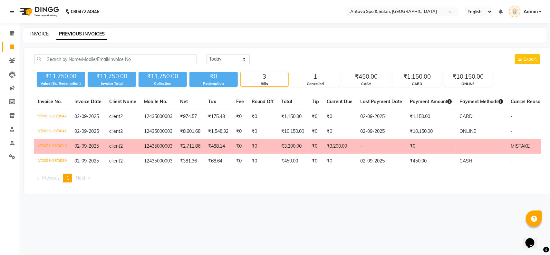
click at [40, 33] on link "INVOICE" at bounding box center [39, 34] width 18 height 6
select select "service"
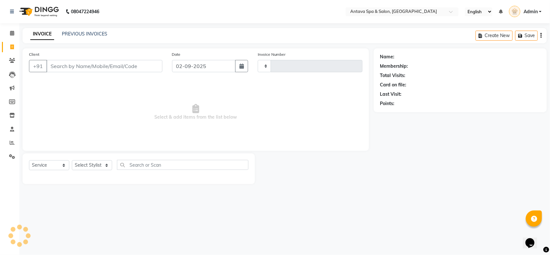
type input "0843"
select select "5663"
select select "package"
select select "41525"
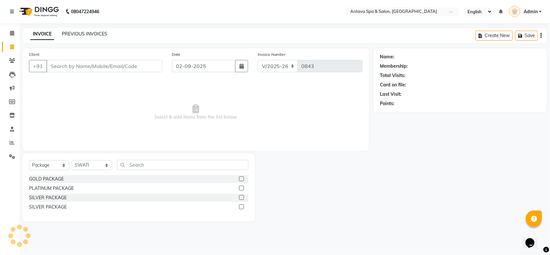
click at [88, 34] on link "PREVIOUS INVOICES" at bounding box center [84, 34] width 45 height 6
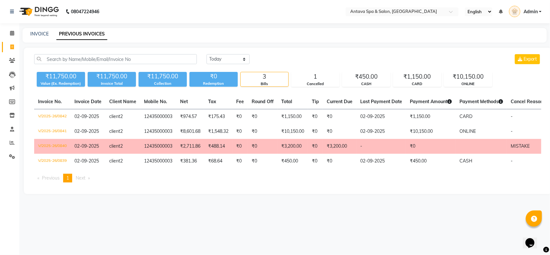
click at [95, 216] on div "08047224946 Select Location × Antava Spa & Salon, [GEOGRAPHIC_DATA] English ENG…" at bounding box center [275, 127] width 550 height 255
click at [311, 194] on div "[DATE] [DATE] Custom Range Export ₹11,750.00 Value (Ex. Redemption) ₹11,750.00 …" at bounding box center [288, 121] width 528 height 146
click at [40, 31] on link "INVOICE" at bounding box center [39, 34] width 18 height 6
select select "service"
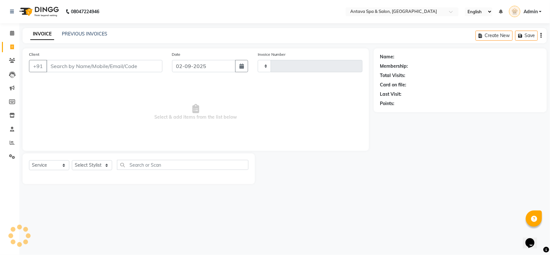
type input "0843"
select select "5663"
click at [96, 33] on link "PREVIOUS INVOICES" at bounding box center [84, 34] width 45 height 6
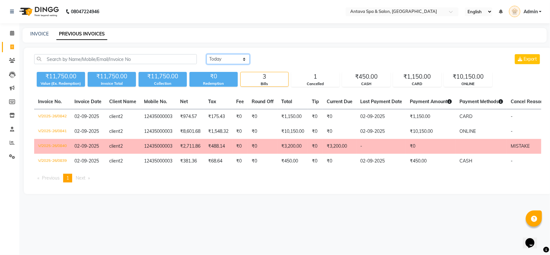
click at [223, 61] on select "[DATE] [DATE] Custom Range" at bounding box center [228, 59] width 43 height 10
select select "range"
click at [207, 54] on select "[DATE] [DATE] Custom Range" at bounding box center [228, 59] width 43 height 10
click at [294, 58] on input "02-09-2025" at bounding box center [280, 59] width 45 height 9
select select "9"
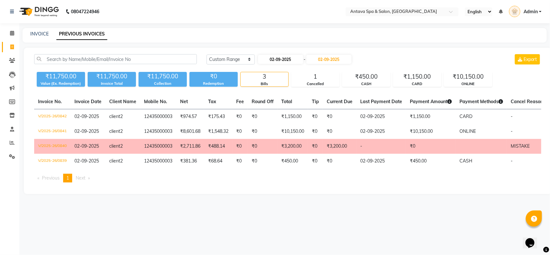
select select "2025"
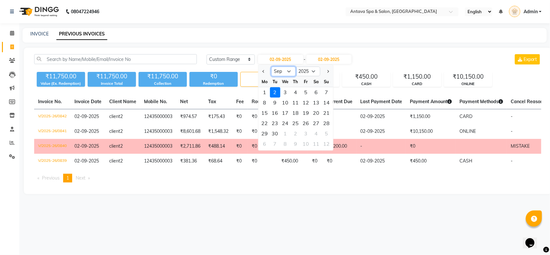
click at [285, 72] on select "Jan Feb Mar Apr May Jun [DATE] Aug Sep Oct Nov Dec" at bounding box center [283, 72] width 24 height 10
select select "8"
click at [271, 67] on select "Jan Feb Mar Apr May Jun [DATE] Aug Sep Oct Nov Dec" at bounding box center [283, 72] width 24 height 10
click at [307, 89] on div "1" at bounding box center [306, 92] width 10 height 10
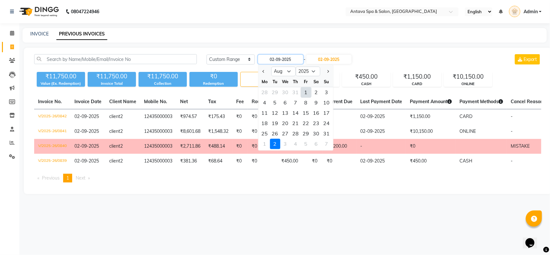
type input "[DATE]"
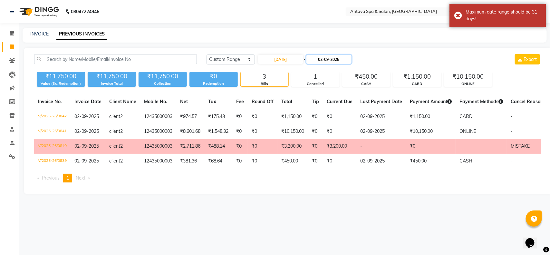
click at [332, 58] on input "02-09-2025" at bounding box center [328, 59] width 45 height 9
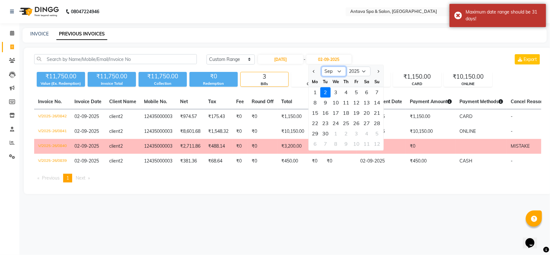
click at [339, 73] on select "Aug Sep Oct Nov Dec" at bounding box center [334, 72] width 24 height 10
select select "8"
click at [322, 67] on select "Aug Sep Oct Nov Dec" at bounding box center [334, 72] width 24 height 10
click at [376, 134] on div "31" at bounding box center [377, 134] width 10 height 10
type input "31-08-2025"
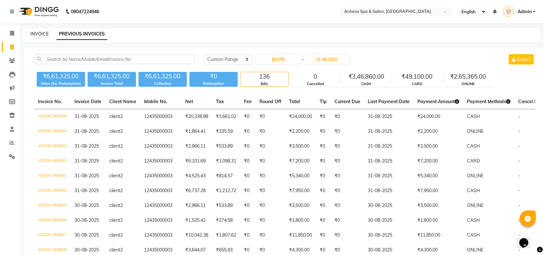
click at [41, 34] on link "INVOICE" at bounding box center [39, 34] width 18 height 6
select select "service"
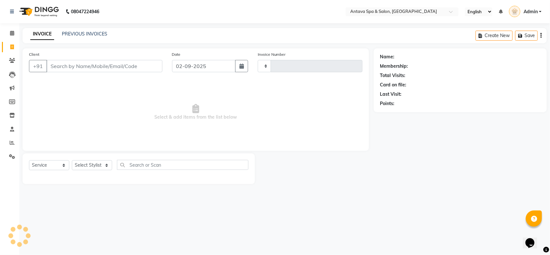
click at [505, 185] on main "INVOICE PREVIOUS INVOICES Create New Save Client +91 Date [DATE] Invoice Number…" at bounding box center [284, 111] width 531 height 166
select select "5663"
type input "0843"
click at [101, 33] on link "PREVIOUS INVOICES" at bounding box center [84, 34] width 45 height 6
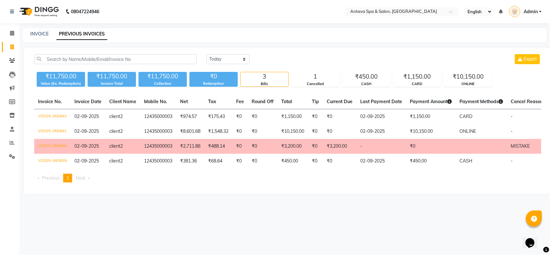
click at [232, 204] on main "INVOICE PREVIOUS INVOICES [DATE] [DATE] Custom Range Export ₹11,750.00 Value (E…" at bounding box center [284, 116] width 531 height 176
click at [36, 32] on link "INVOICE" at bounding box center [39, 34] width 18 height 6
select select "service"
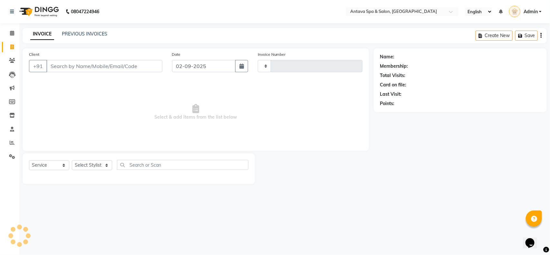
type input "0843"
select select "5663"
click at [369, 193] on main "INVOICE PREVIOUS INVOICES Create New Save Client +91 Date [DATE] Invoice Number…" at bounding box center [284, 111] width 531 height 166
select select "package"
select select "41525"
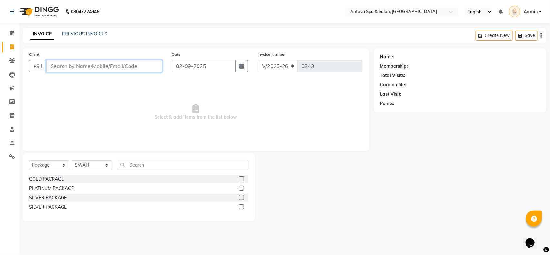
click at [89, 65] on input "Client" at bounding box center [104, 66] width 116 height 12
type input "12435000003"
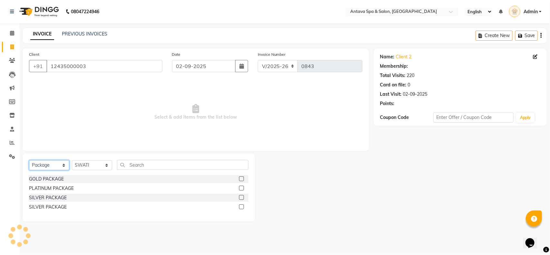
click at [45, 165] on select "Select Service Product Membership Package Voucher Prepaid Gift Card" at bounding box center [49, 165] width 40 height 10
select select "service"
click at [29, 160] on select "Select Service Product Membership Package Voucher Prepaid Gift Card" at bounding box center [49, 165] width 40 height 10
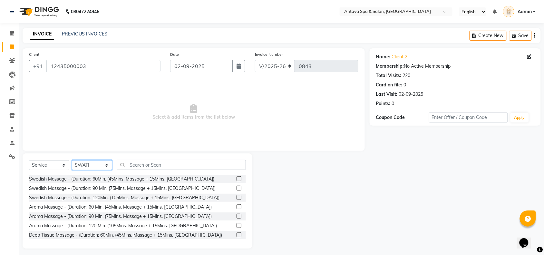
click at [94, 161] on select "Select Stylist ACHENO [PERSON_NAME] NUNU POOJA [PERSON_NAME]" at bounding box center [92, 165] width 40 height 10
select select "38645"
click at [72, 160] on select "Select Stylist ACHENO [PERSON_NAME] NUNU POOJA [PERSON_NAME]" at bounding box center [92, 165] width 40 height 10
click at [143, 165] on input "text" at bounding box center [181, 165] width 129 height 10
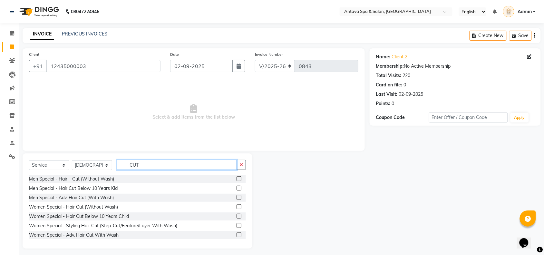
type input "CUT"
click at [236, 180] on label at bounding box center [238, 178] width 5 height 5
click at [236, 180] on input "checkbox" at bounding box center [238, 179] width 4 height 4
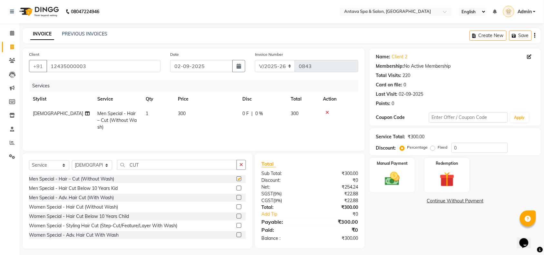
checkbox input "false"
click at [200, 113] on td "300" at bounding box center [206, 120] width 64 height 28
select select "38645"
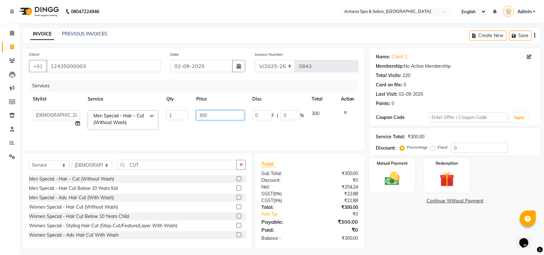
click at [202, 115] on input "300" at bounding box center [220, 115] width 48 height 10
type input "500"
click at [439, 222] on div "Name: Client 2 Membership: No Active Membership Total Visits: 220 Card on file:…" at bounding box center [458, 148] width 176 height 200
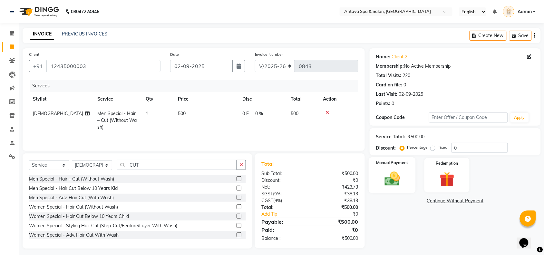
click at [390, 179] on img at bounding box center [392, 179] width 25 height 18
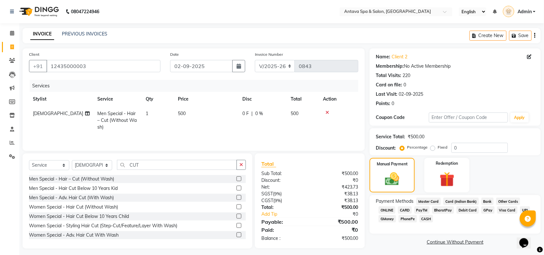
click at [391, 210] on span "ONLINE" at bounding box center [387, 209] width 17 height 7
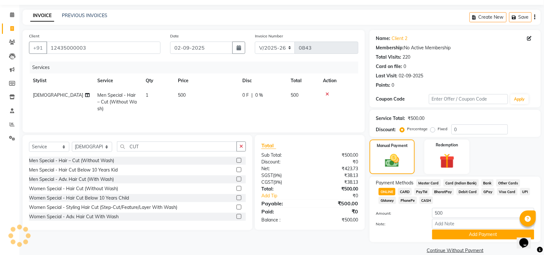
scroll to position [28, 0]
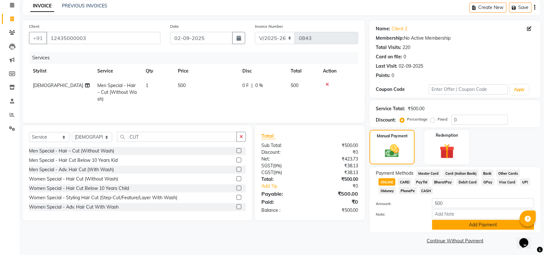
click at [453, 222] on button "Add Payment" at bounding box center [483, 225] width 102 height 10
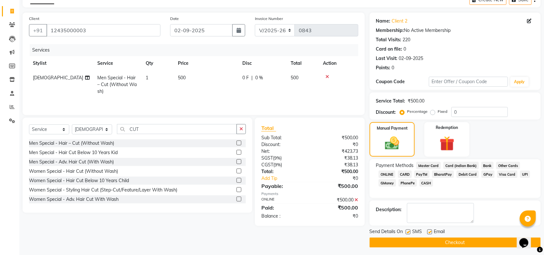
scroll to position [38, 0]
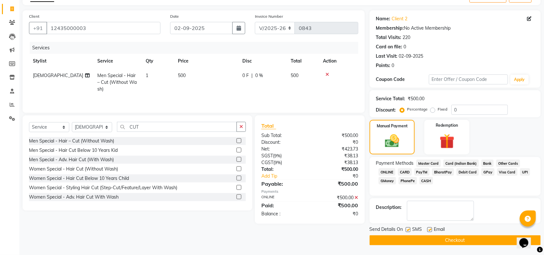
click at [408, 232] on label at bounding box center [408, 229] width 5 height 5
click at [408, 232] on input "checkbox" at bounding box center [408, 230] width 4 height 4
checkbox input "false"
click at [431, 229] on label at bounding box center [429, 229] width 5 height 5
click at [431, 229] on input "checkbox" at bounding box center [429, 230] width 4 height 4
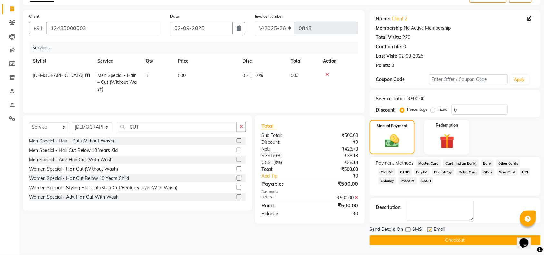
checkbox input "false"
click at [428, 237] on button "Checkout" at bounding box center [455, 240] width 171 height 10
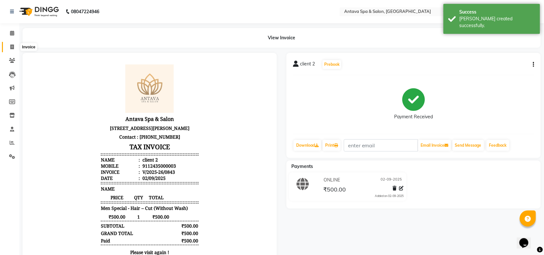
click at [14, 44] on span at bounding box center [11, 46] width 11 height 7
select select "service"
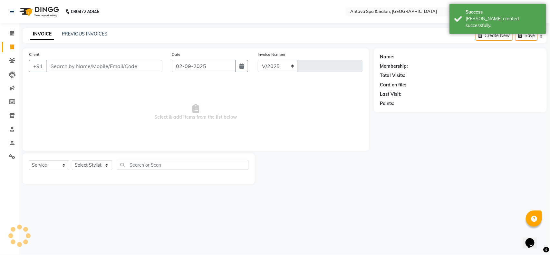
select select "5663"
type input "0844"
select select "package"
select select "41525"
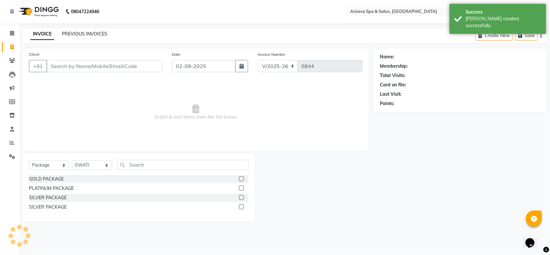
click at [81, 33] on link "PREVIOUS INVOICES" at bounding box center [84, 34] width 45 height 6
